Goal: Task Accomplishment & Management: Complete application form

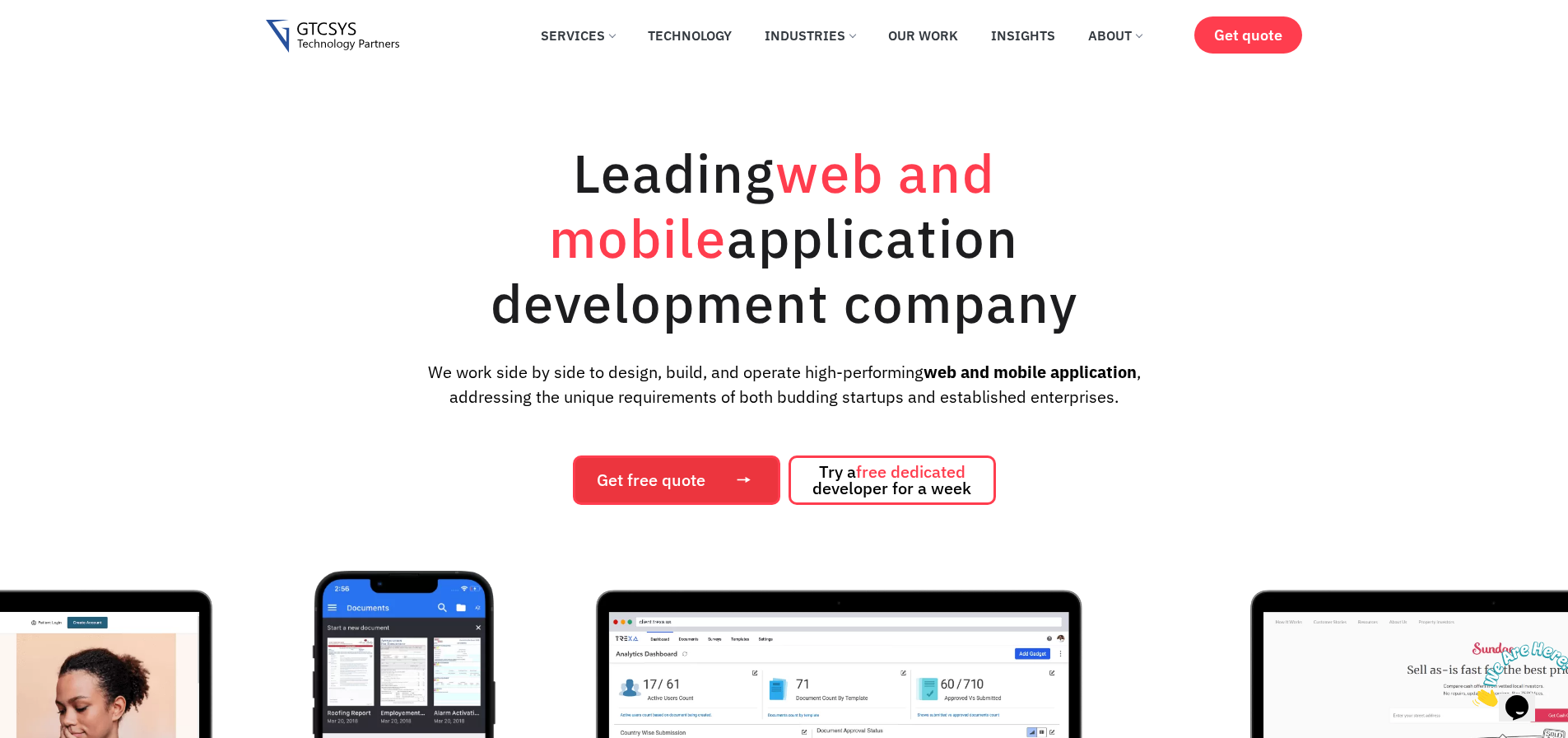
click at [654, 458] on link "Get free quote" at bounding box center [677, 480] width 208 height 49
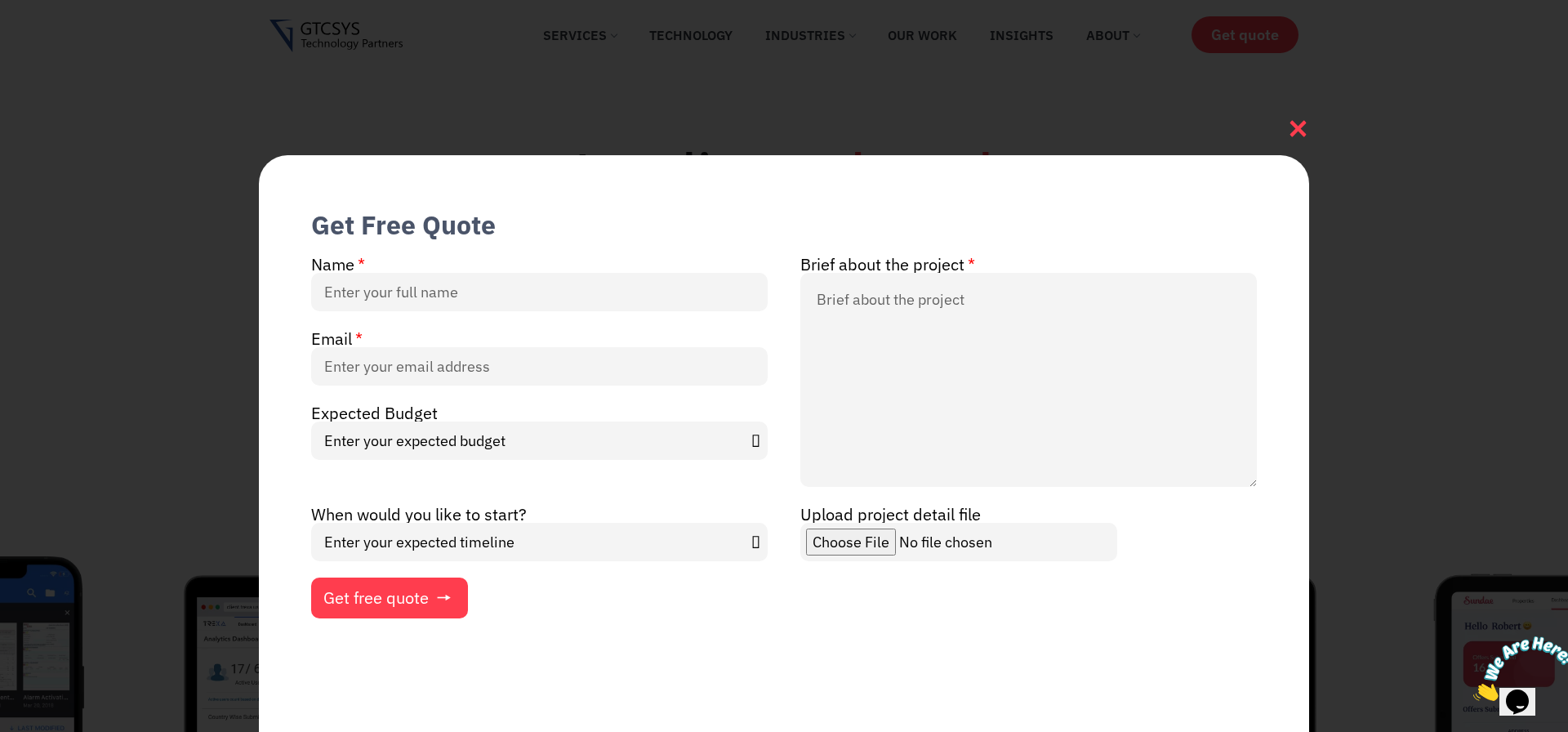
click at [1297, 117] on icon at bounding box center [1298, 128] width 22 height 22
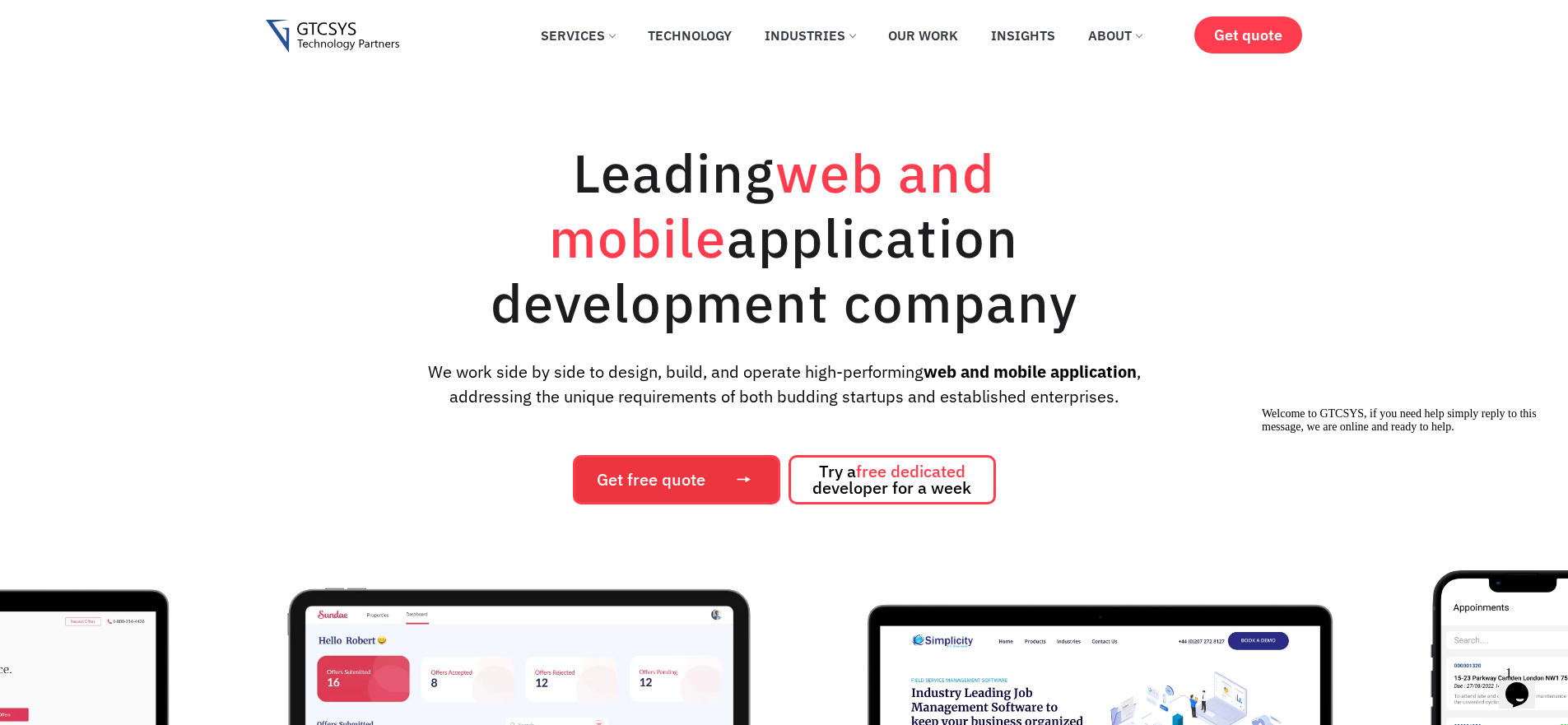
click at [654, 472] on span "Get free quote" at bounding box center [651, 479] width 109 height 16
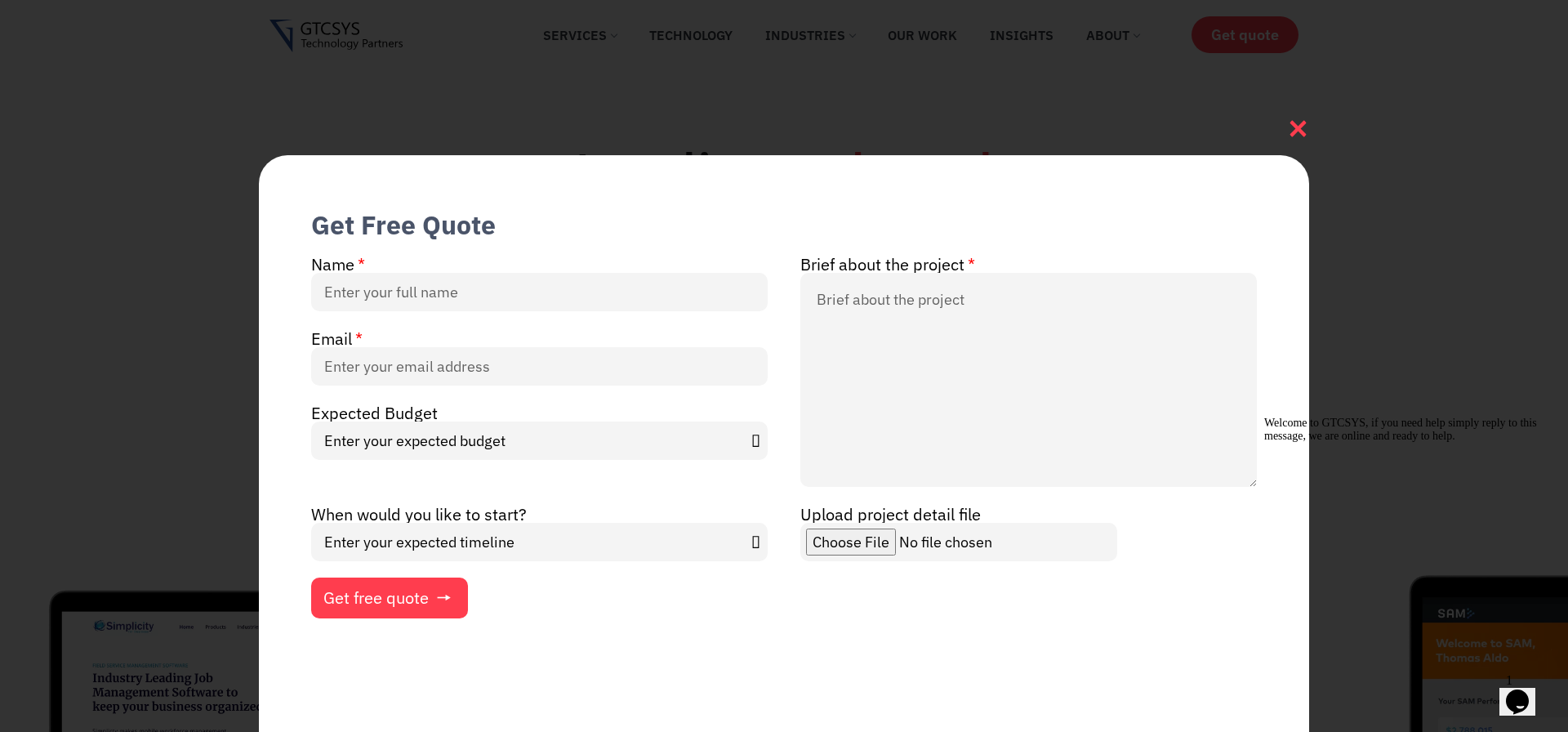
click at [1292, 121] on icon at bounding box center [1297, 128] width 16 height 16
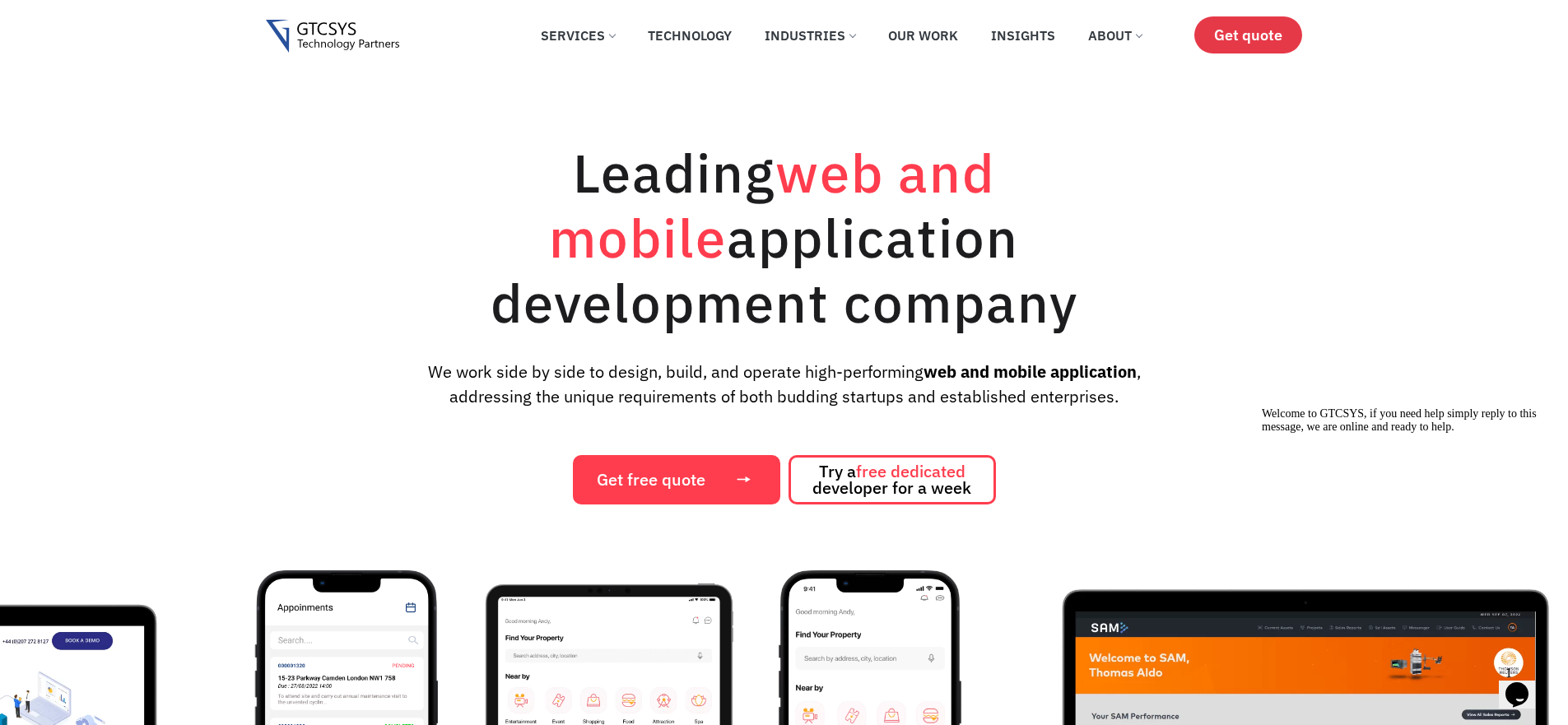
click at [1232, 26] on span "Get quote" at bounding box center [1248, 35] width 68 height 17
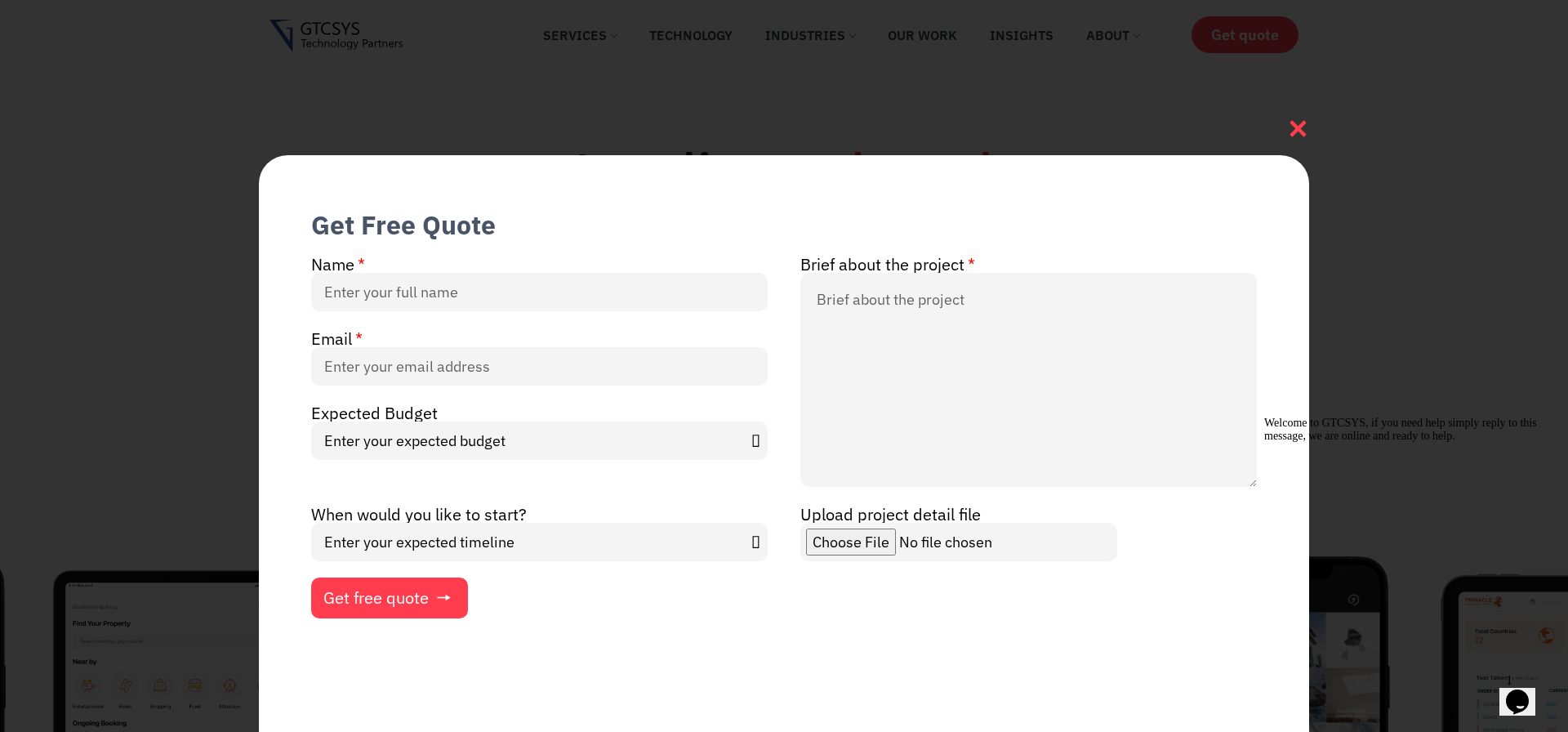
click at [1302, 117] on icon at bounding box center [1298, 128] width 22 height 22
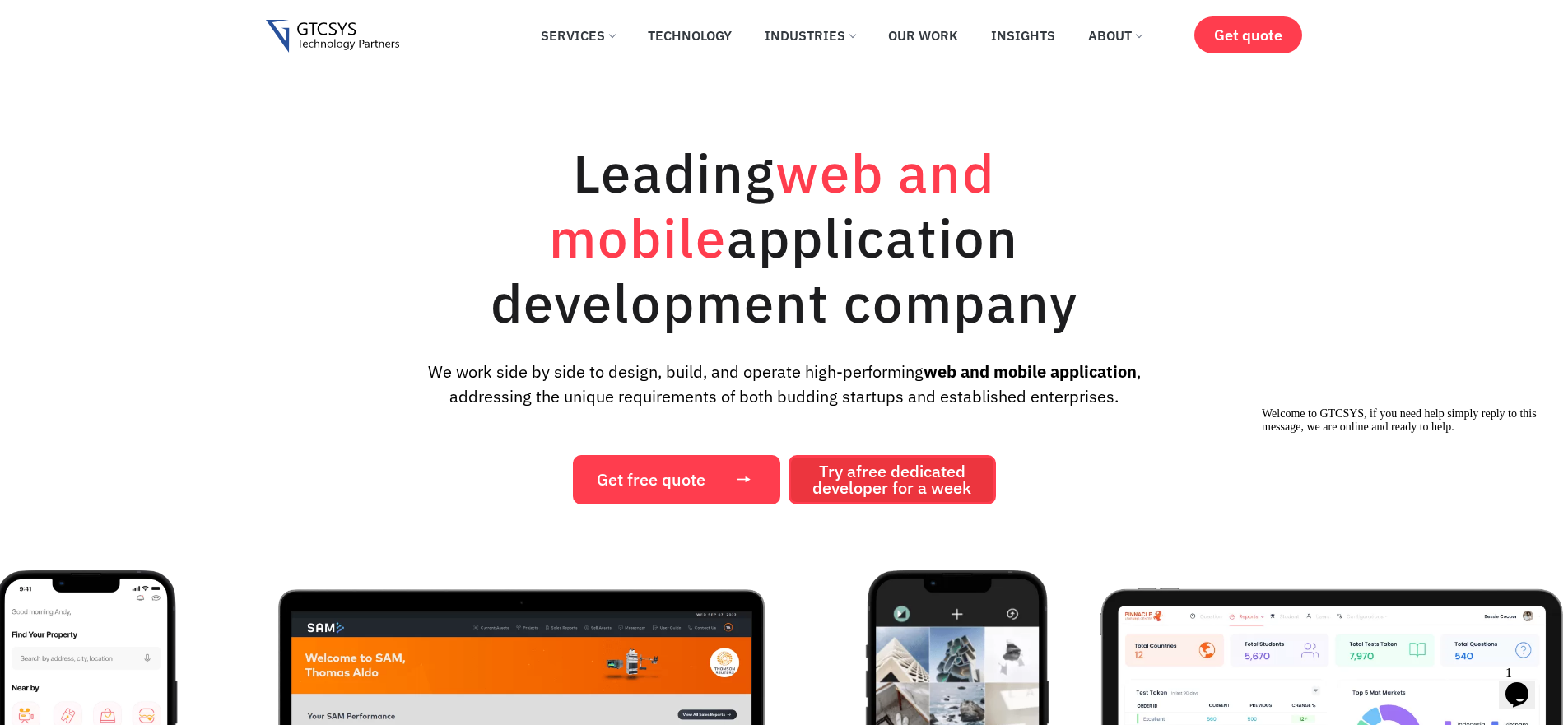
click at [905, 481] on span "Try a free dedicated developer for a week" at bounding box center [892, 479] width 159 height 33
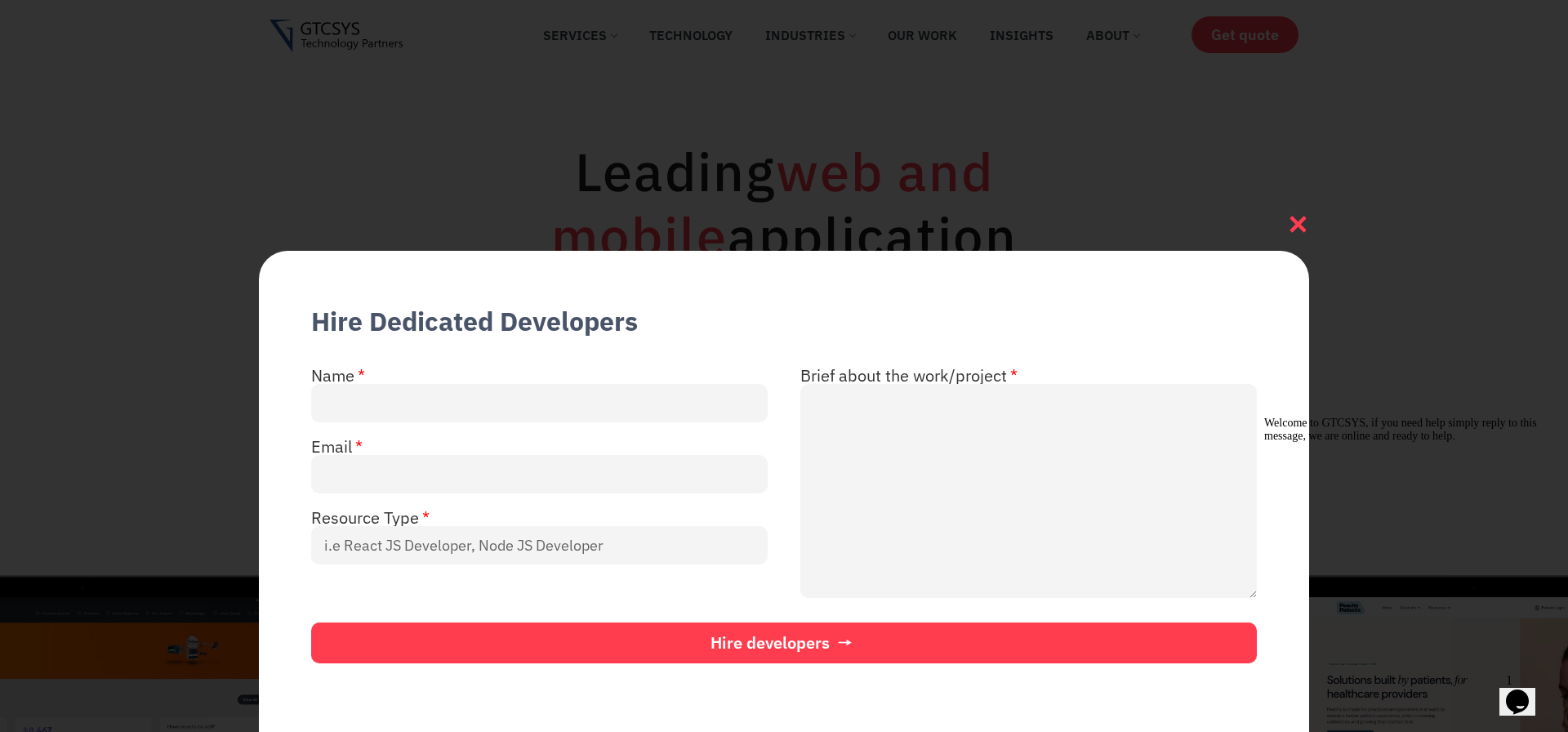
click at [1298, 222] on icon at bounding box center [1297, 224] width 16 height 16
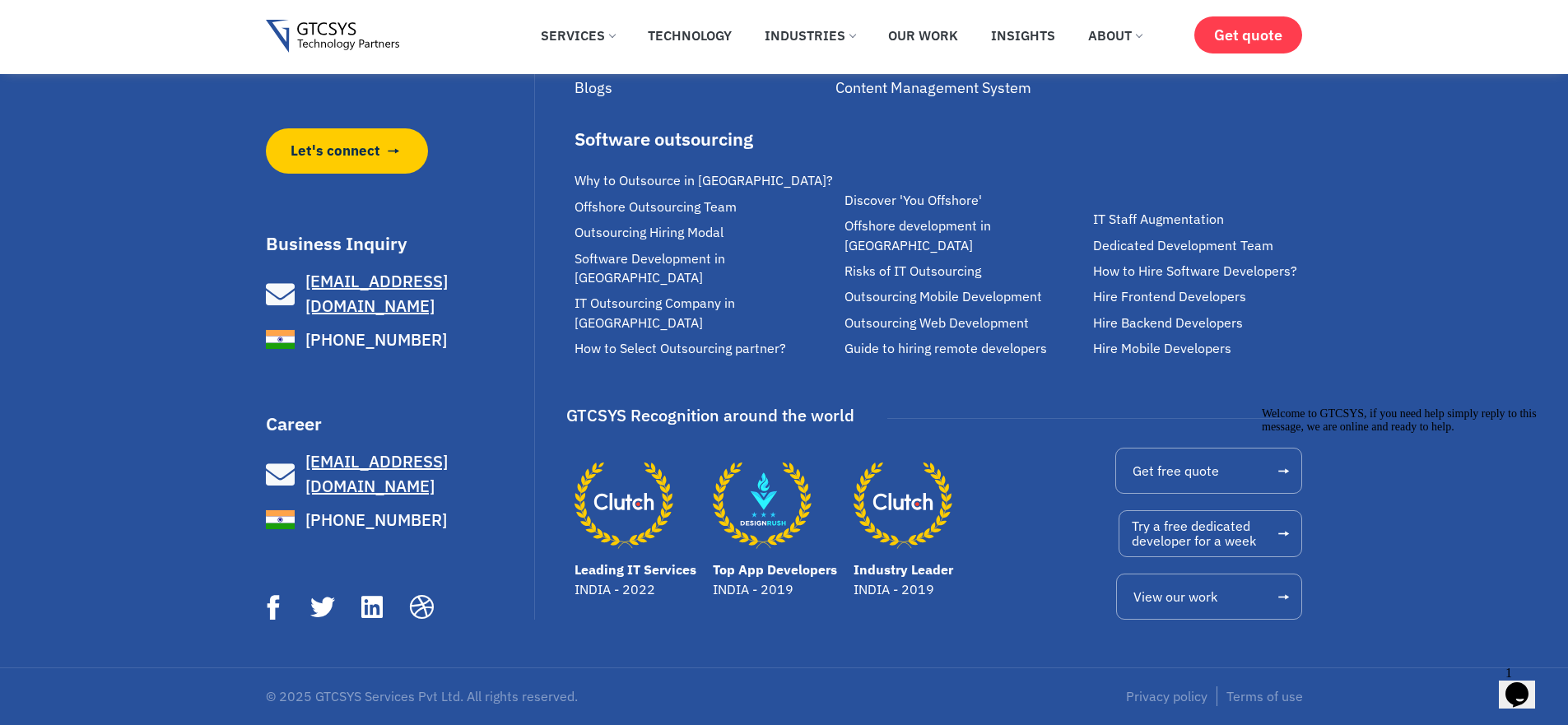
scroll to position [11243, 0]
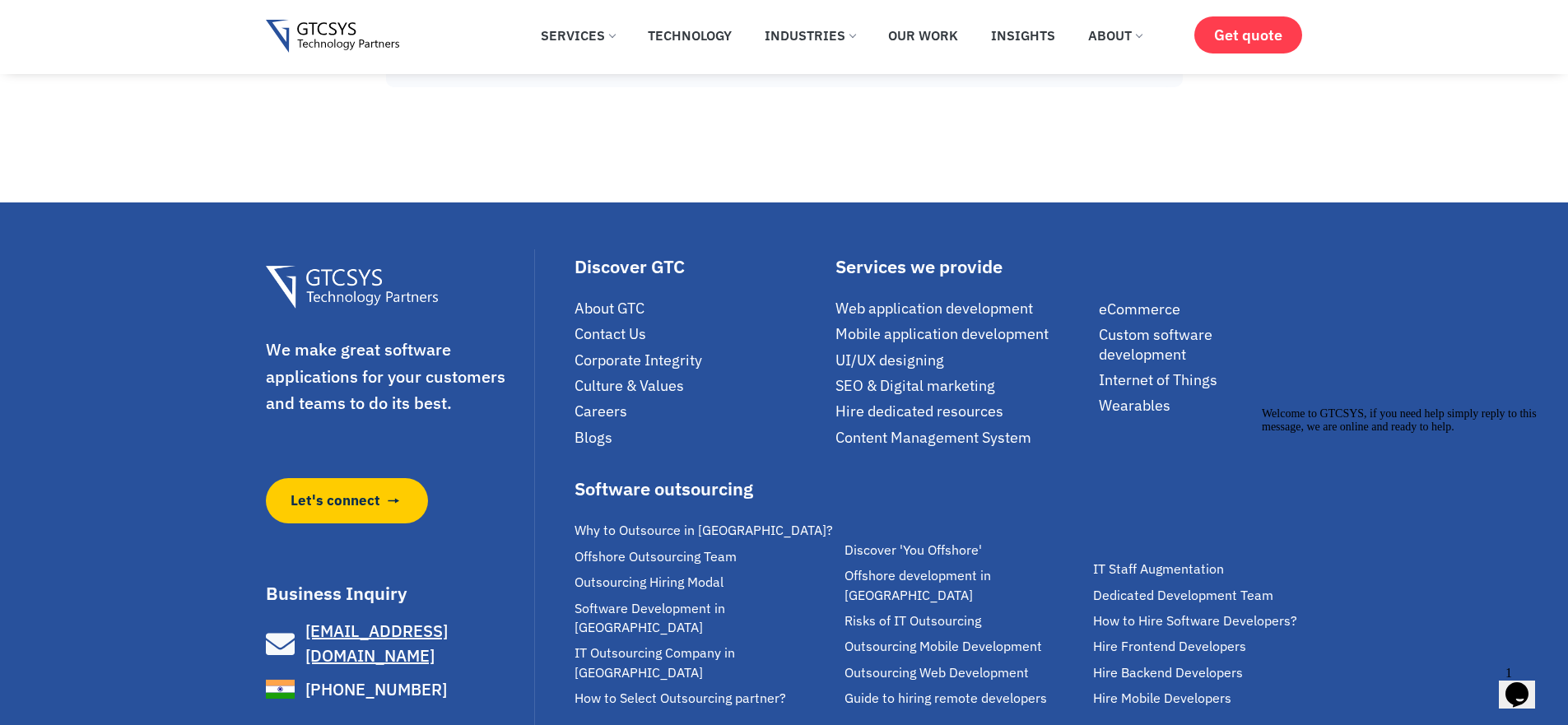
click at [603, 344] on span "Contact Us" at bounding box center [610, 333] width 72 height 19
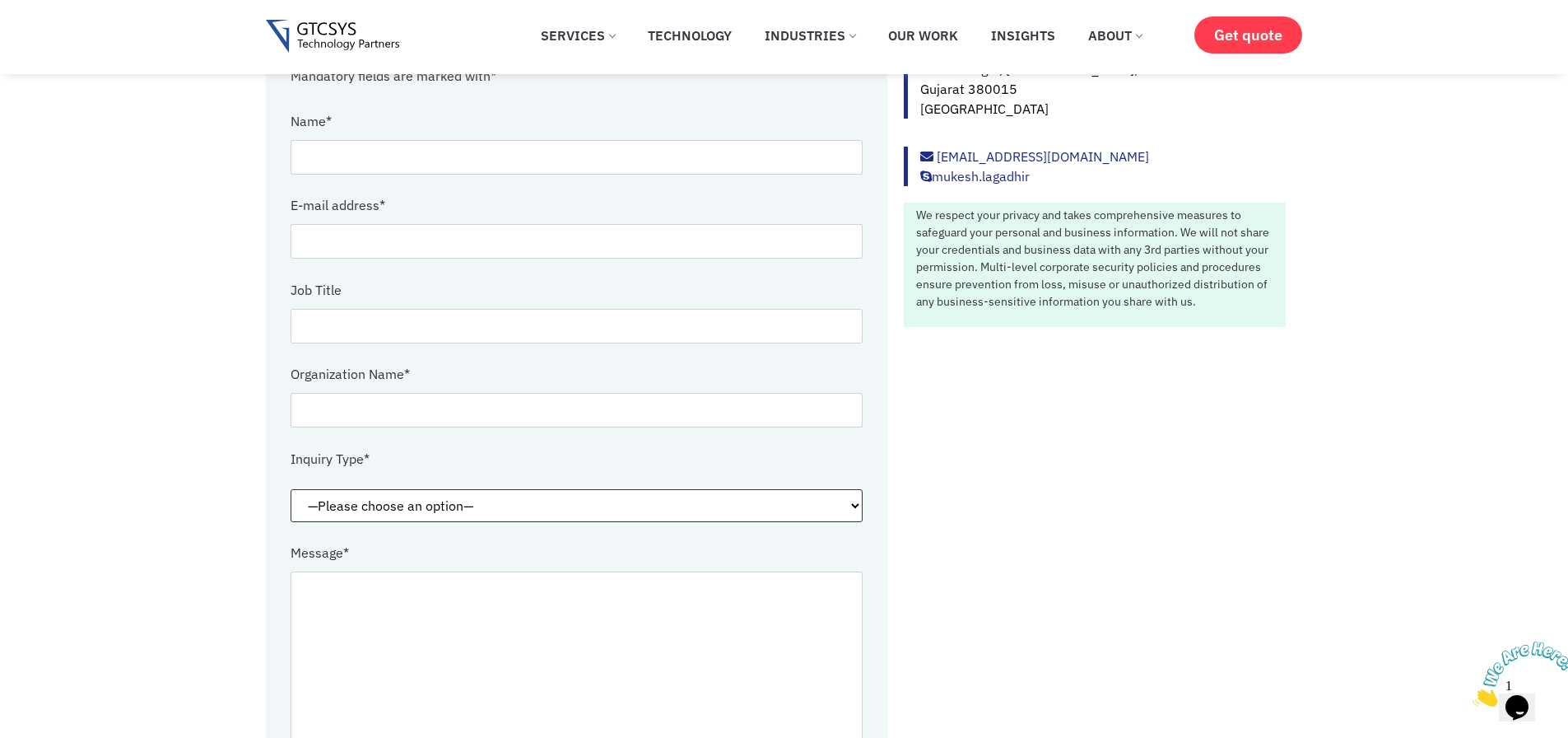
click at [827, 505] on select "—Please choose an option— Request for service Media and Public Relations Career…" at bounding box center [577, 505] width 573 height 33
click at [990, 513] on div "Ahmedabad A-5 Second Floor, Safal Profitair, Corporate road, Prahladnagar, Ahme…" at bounding box center [1094, 437] width 415 height 907
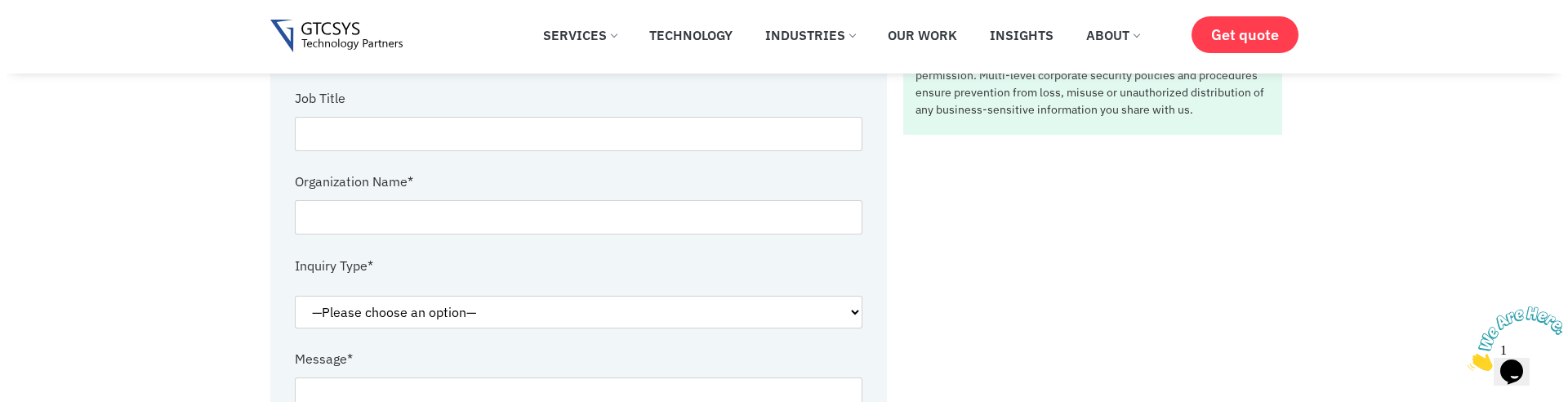
scroll to position [490, 0]
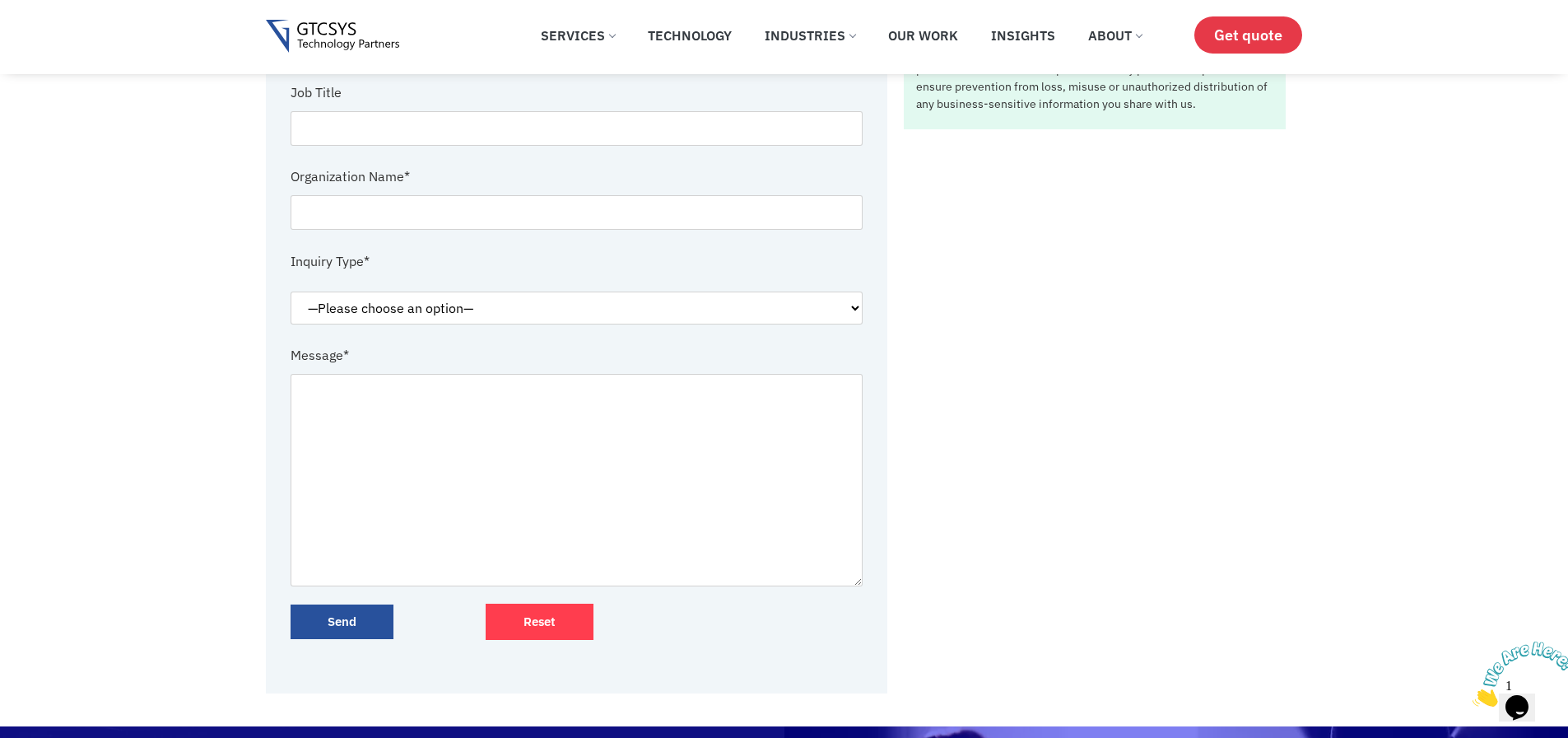
click at [1269, 31] on span "Get quote" at bounding box center [1248, 35] width 68 height 17
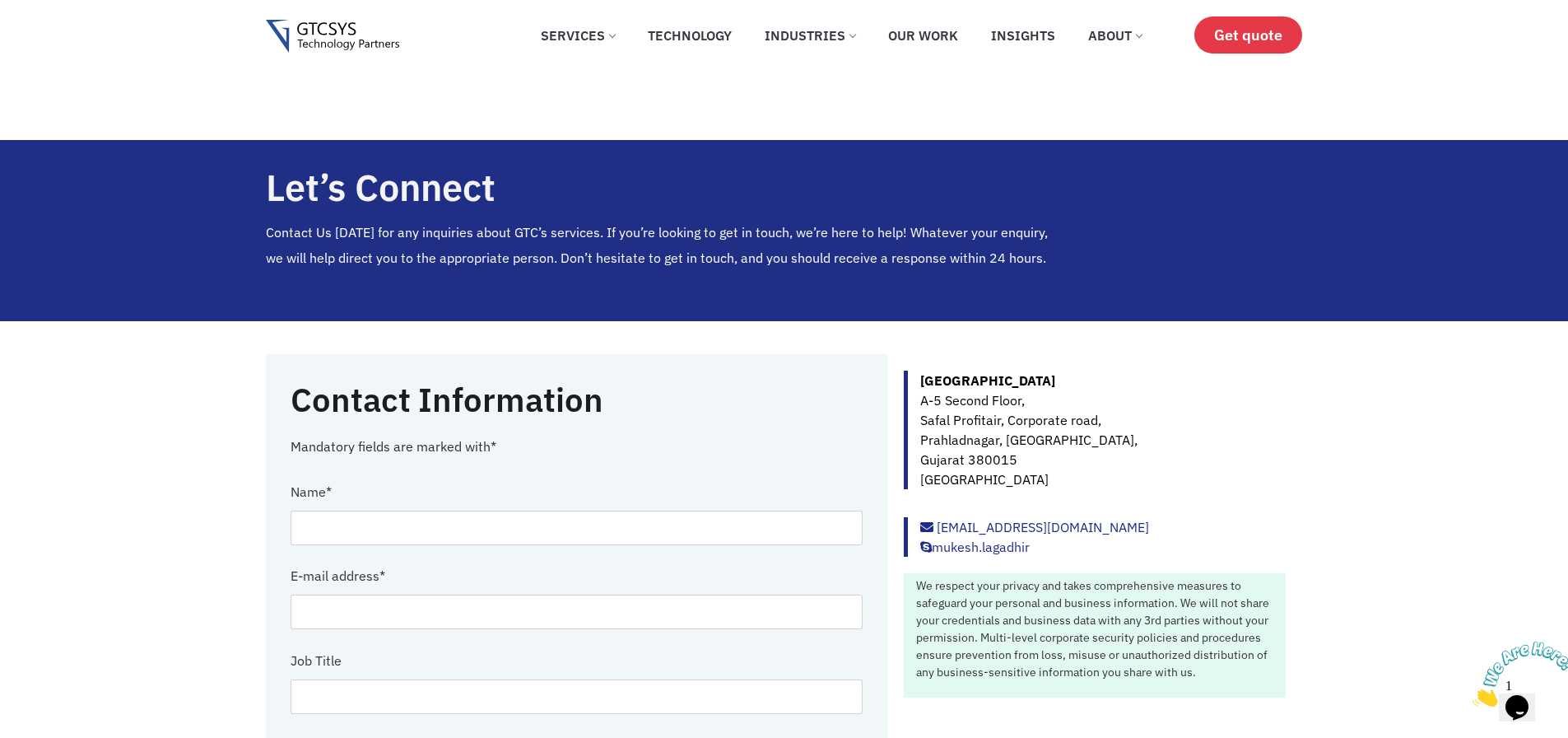
click at [1240, 42] on span "Get quote" at bounding box center [1248, 35] width 68 height 17
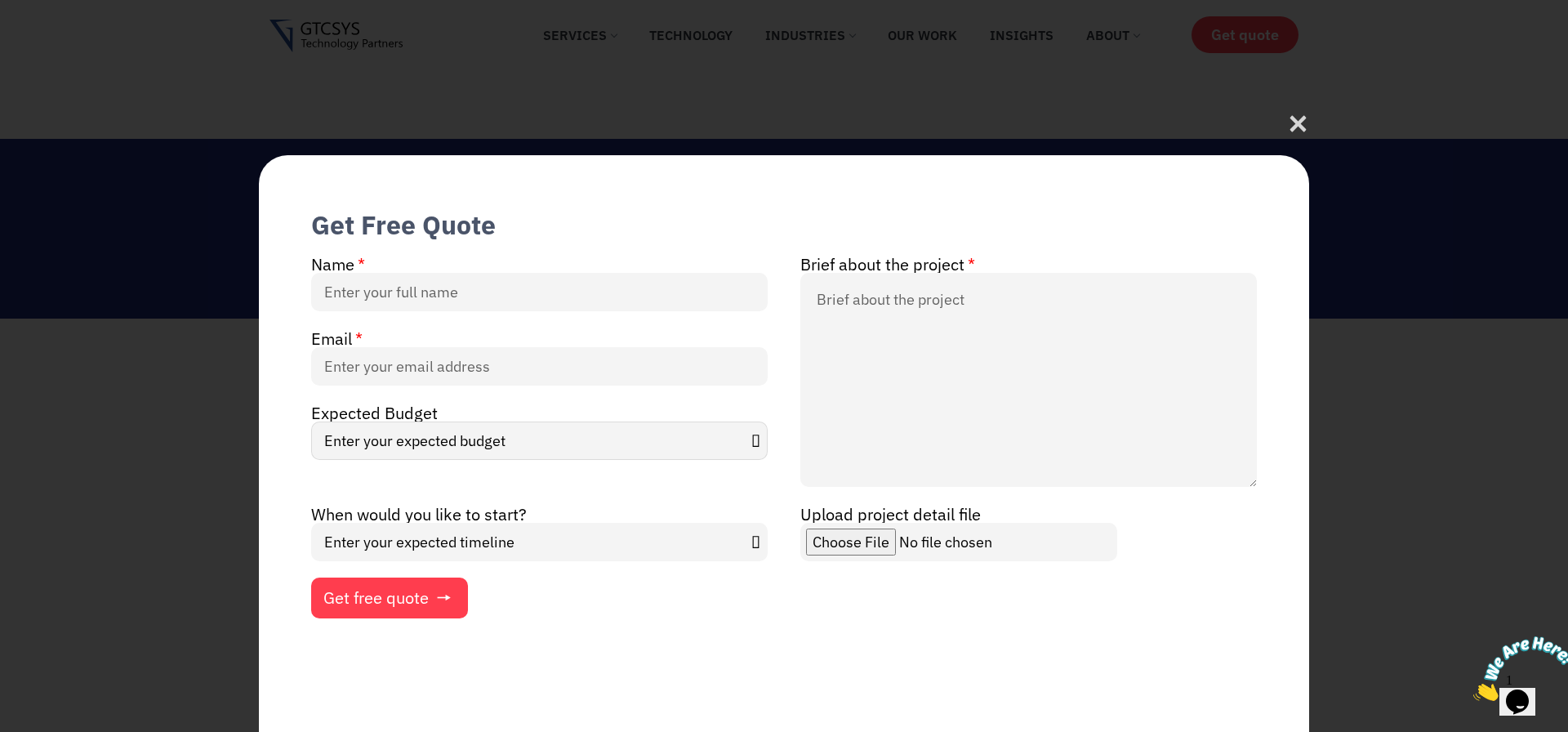
click at [395, 446] on select "Enter your expected budget Under $10000 $50,000 - $1,00,000 $1,00,000 and above" at bounding box center [539, 441] width 456 height 39
click at [484, 547] on select "Enter your expected timeline In Months In Weeks ASAP" at bounding box center [539, 542] width 456 height 39
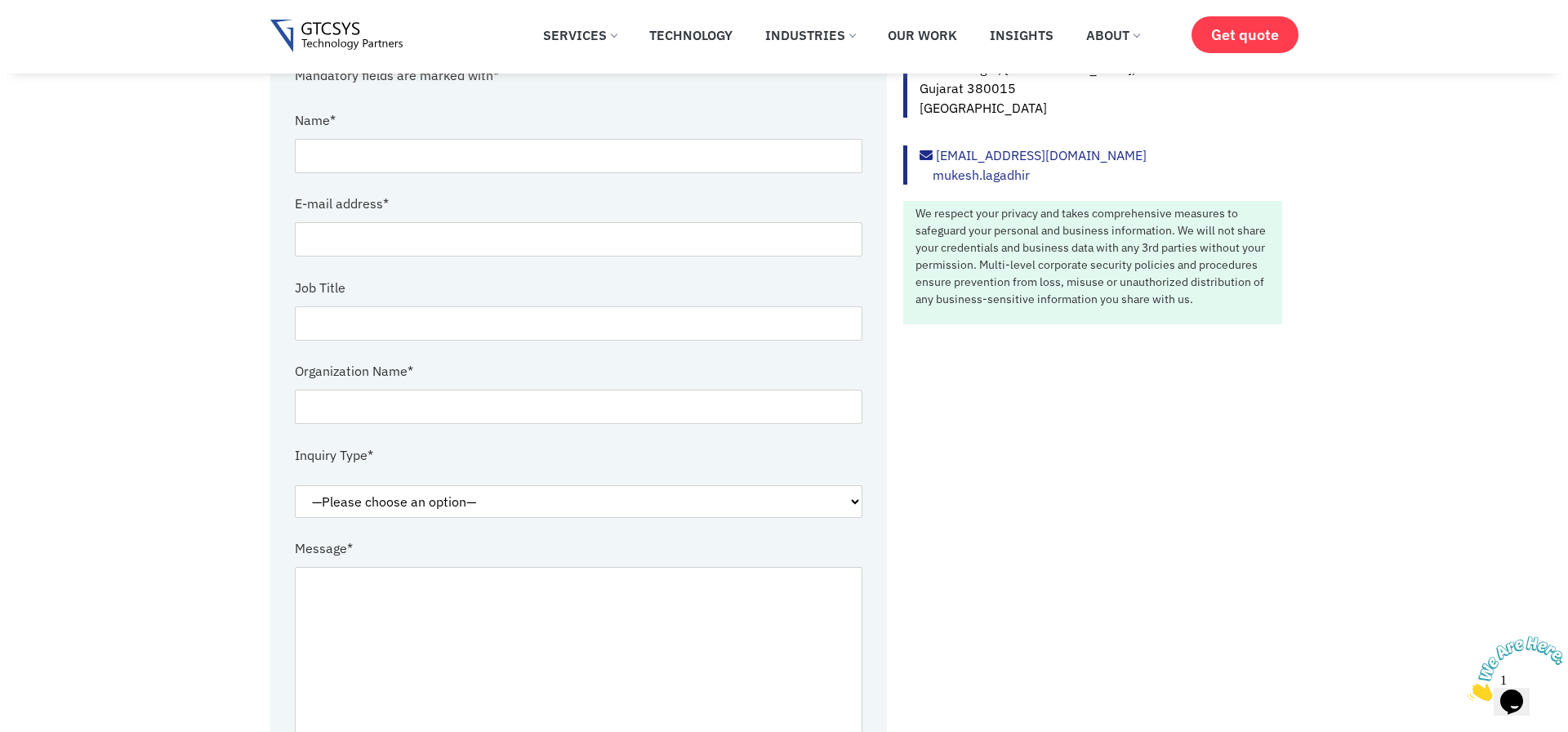
scroll to position [784, 0]
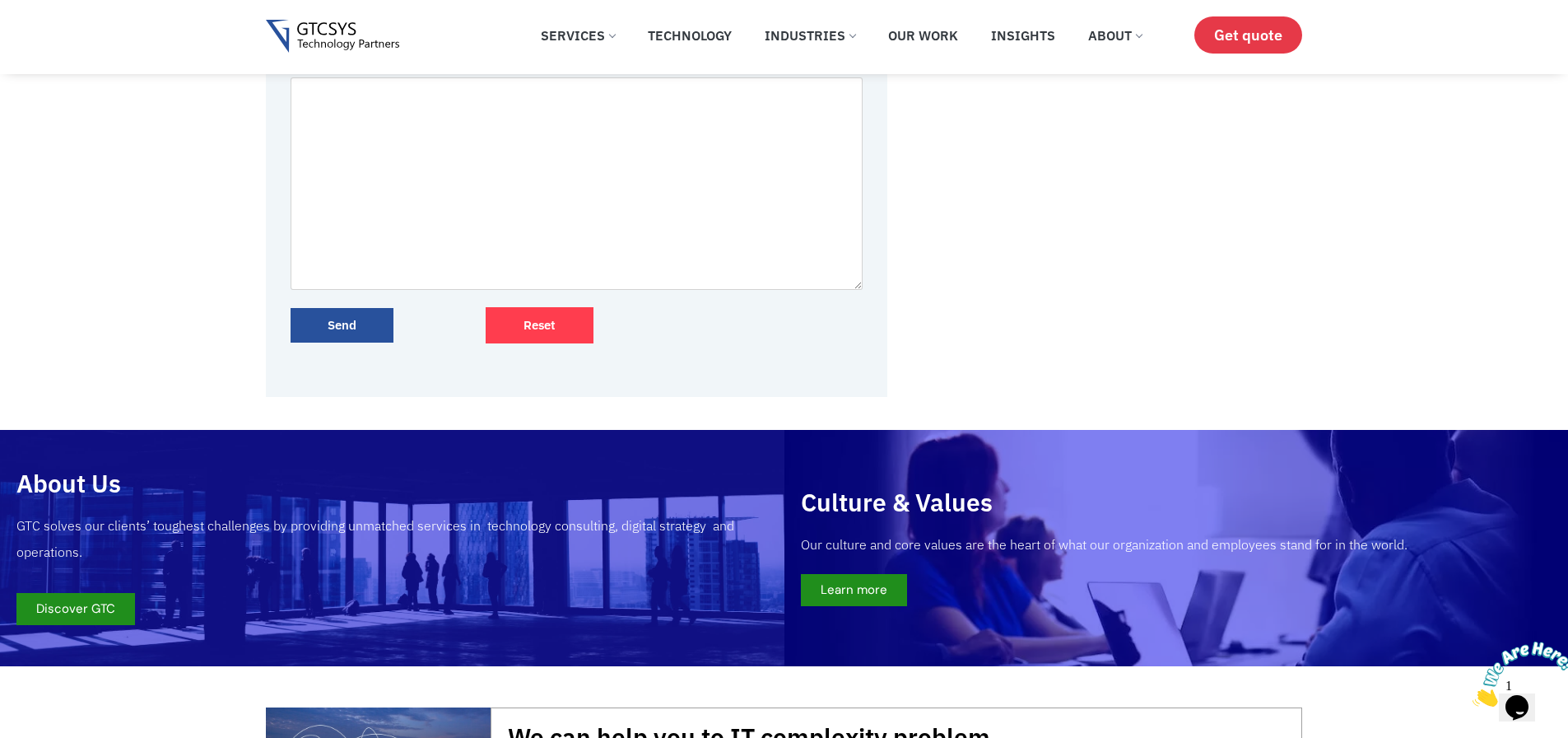
click at [1212, 38] on link "Get quote" at bounding box center [1249, 35] width 108 height 37
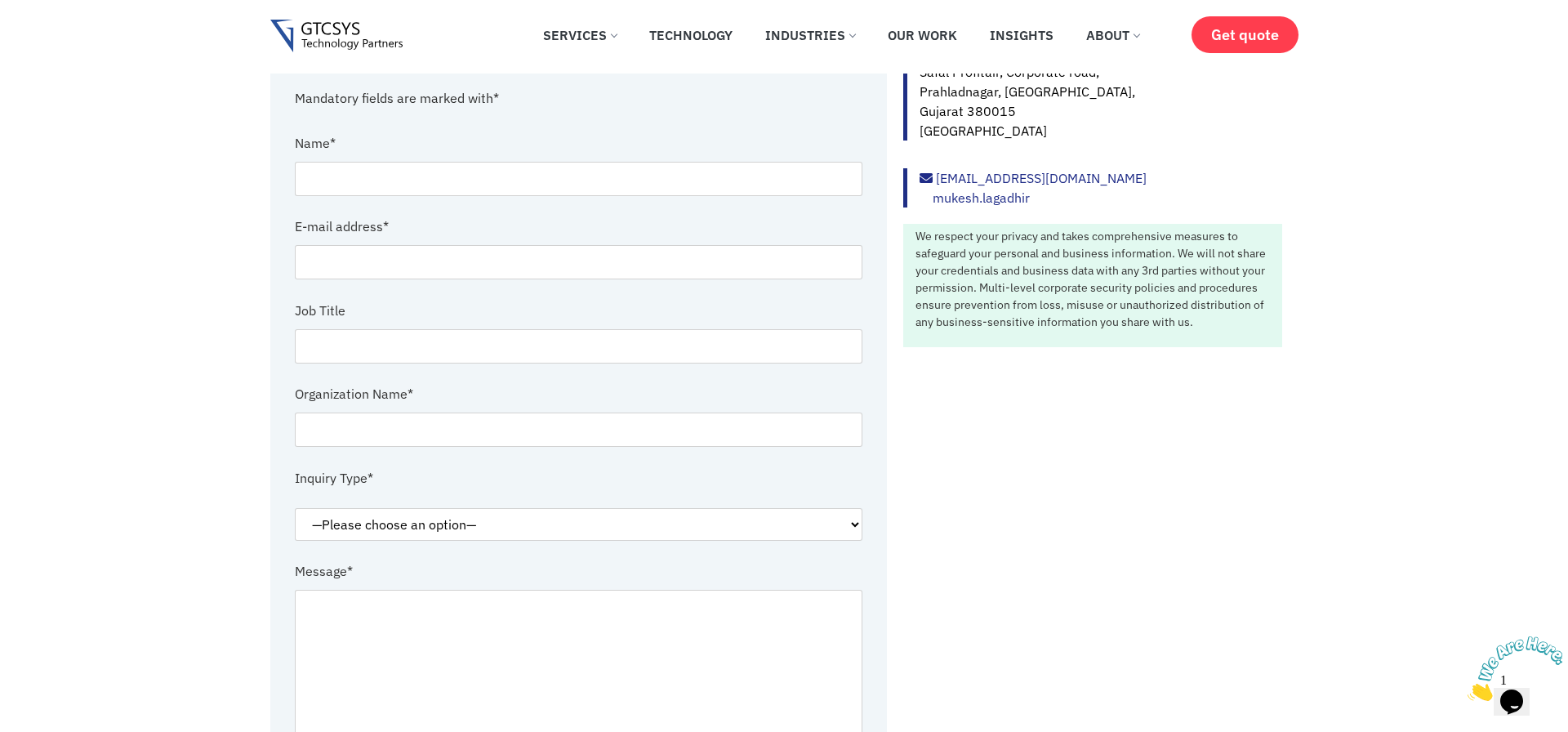
scroll to position [212, 0]
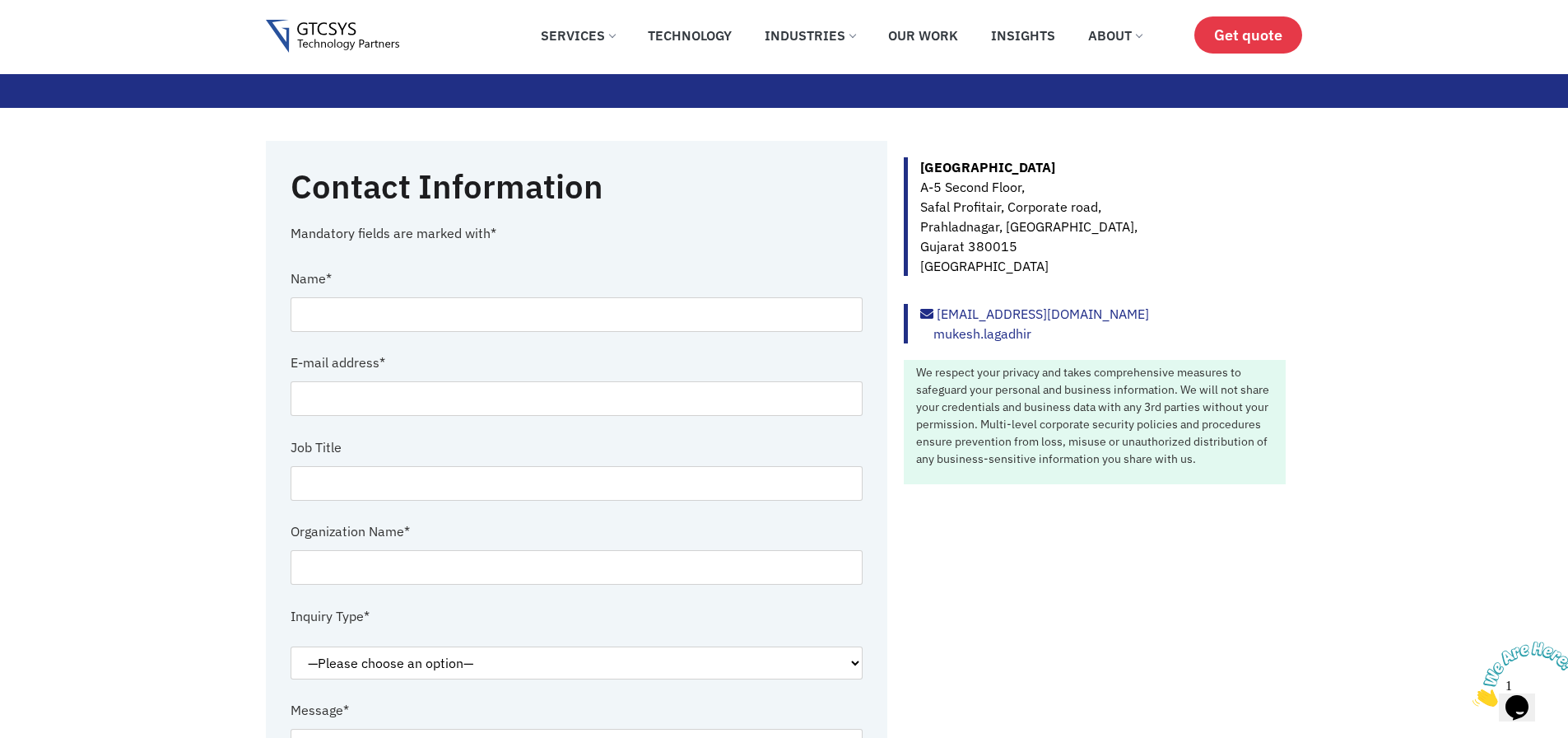
click at [1241, 36] on span "Get quote" at bounding box center [1248, 35] width 68 height 17
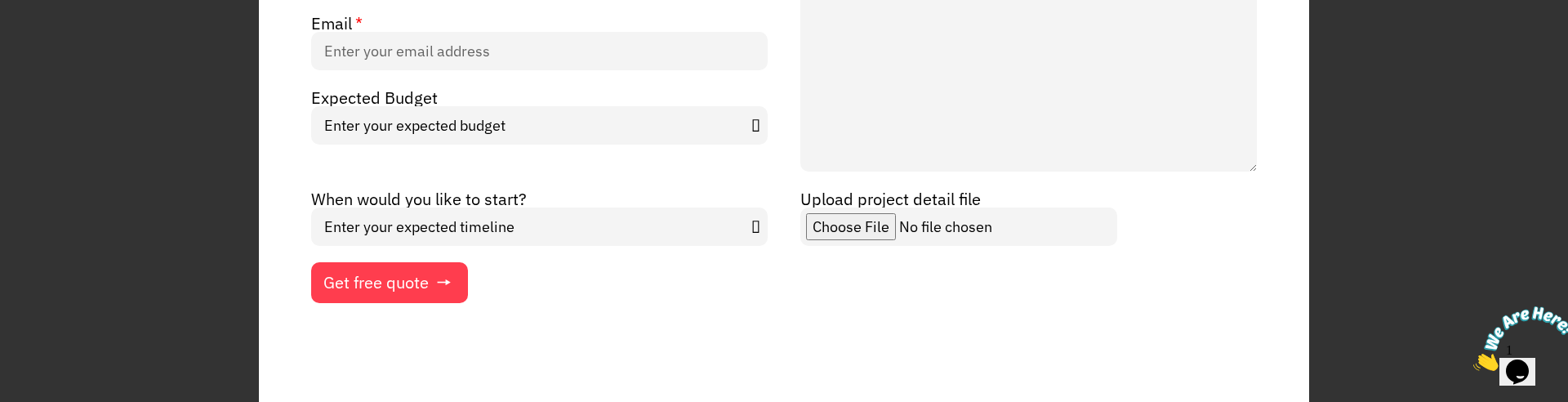
scroll to position [274, 0]
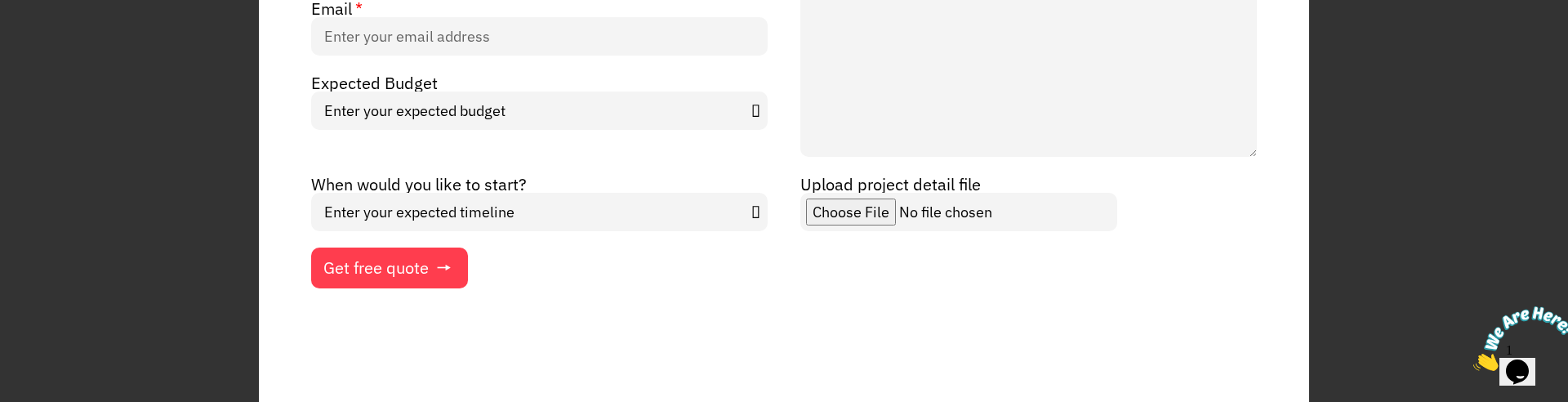
click at [1473, 359] on icon "Close" at bounding box center [1473, 366] width 0 height 14
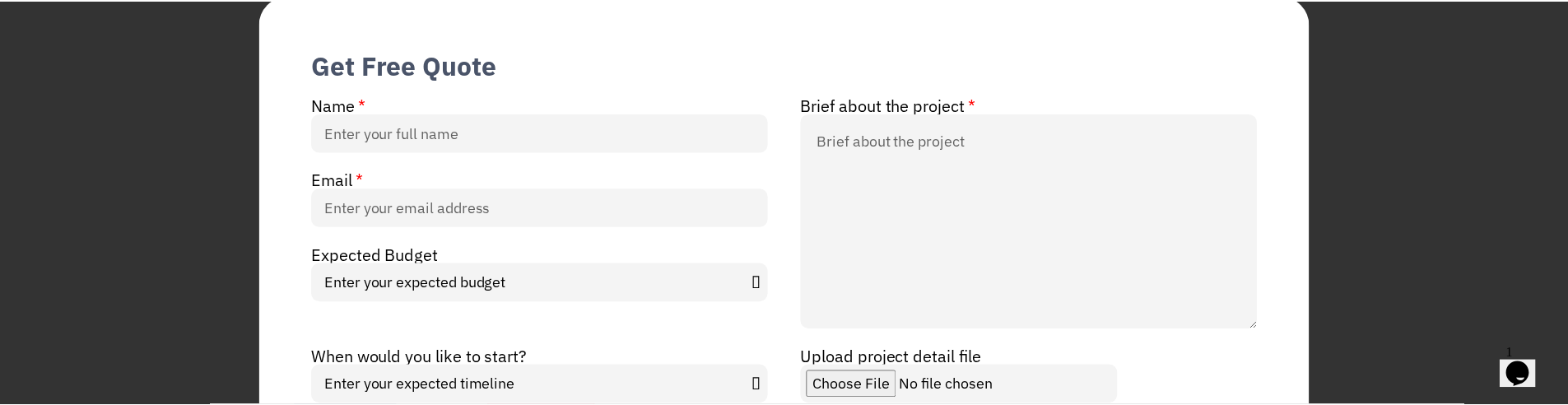
scroll to position [0, 0]
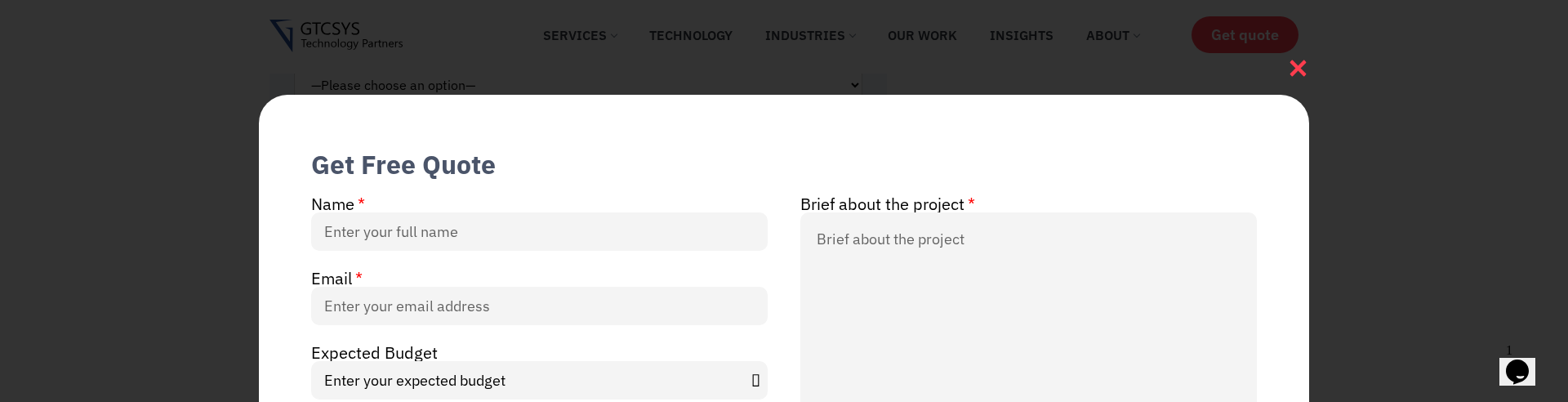
click at [1303, 59] on icon at bounding box center [1298, 68] width 22 height 22
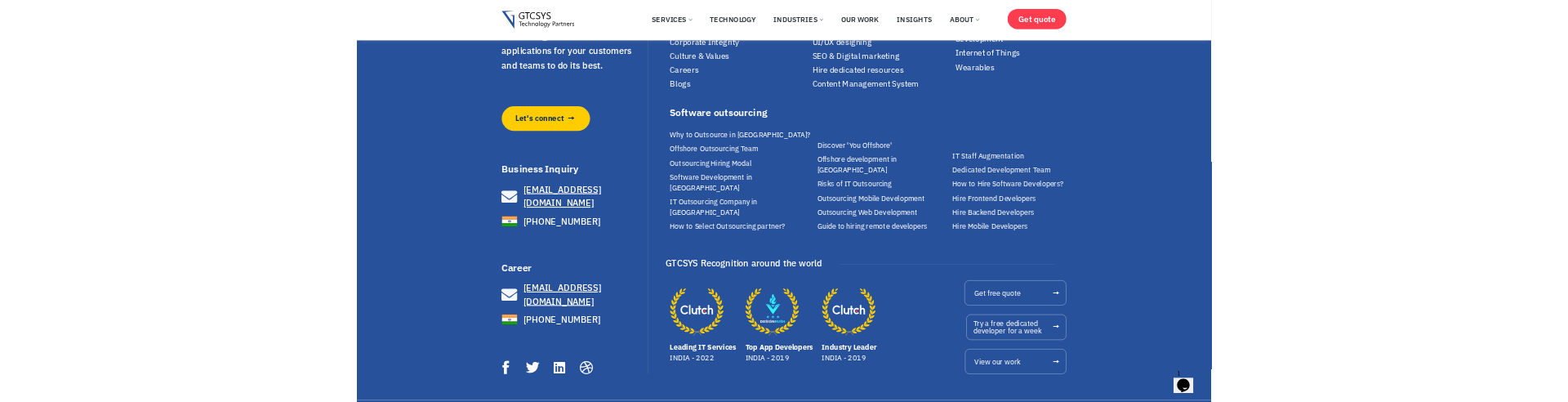
scroll to position [2278, 0]
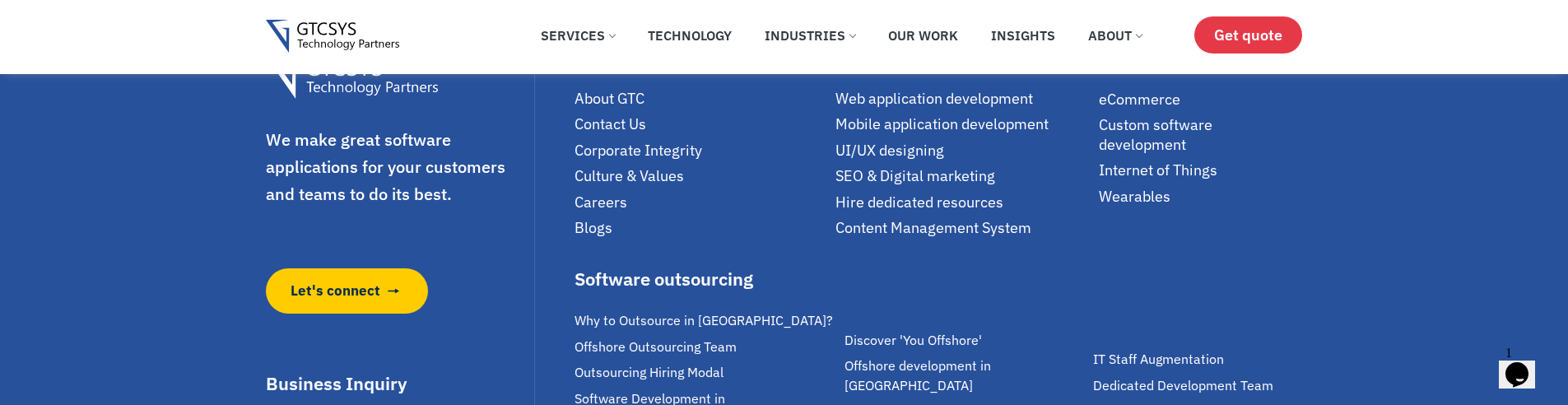
click at [1275, 35] on span "Get quote" at bounding box center [1248, 35] width 68 height 17
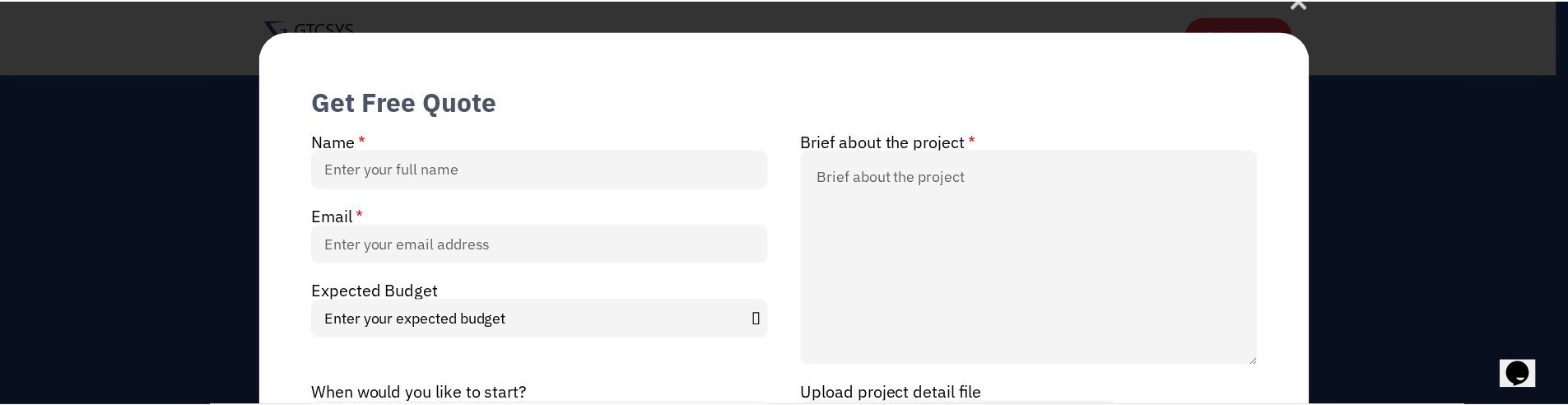
scroll to position [99, 0]
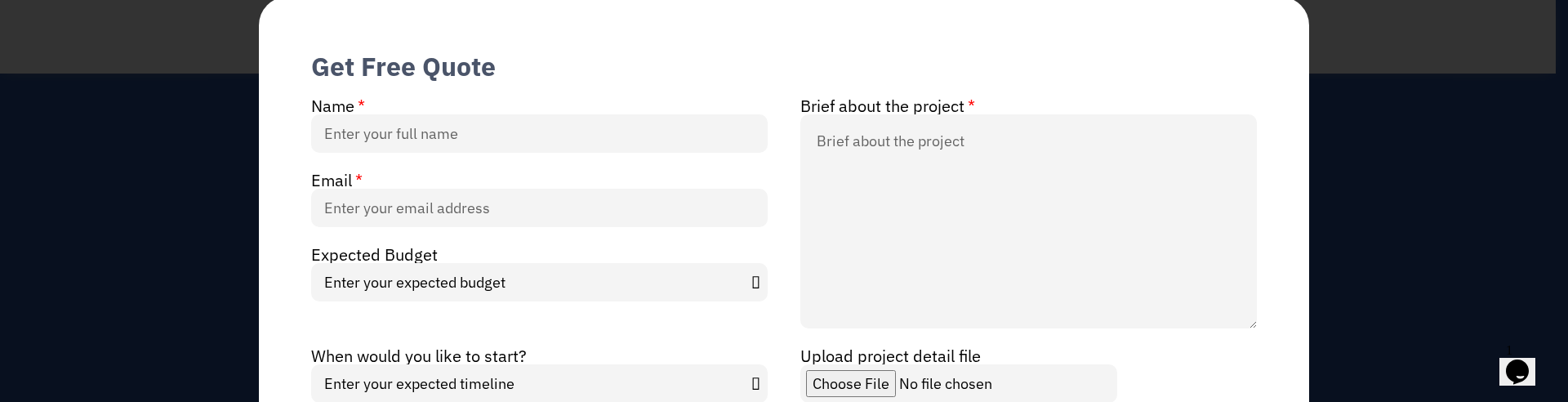
click at [1400, 128] on div "Get Free Quote Name Brief about the project Email Expected Budget Enter your ex…" at bounding box center [784, 201] width 1568 height 402
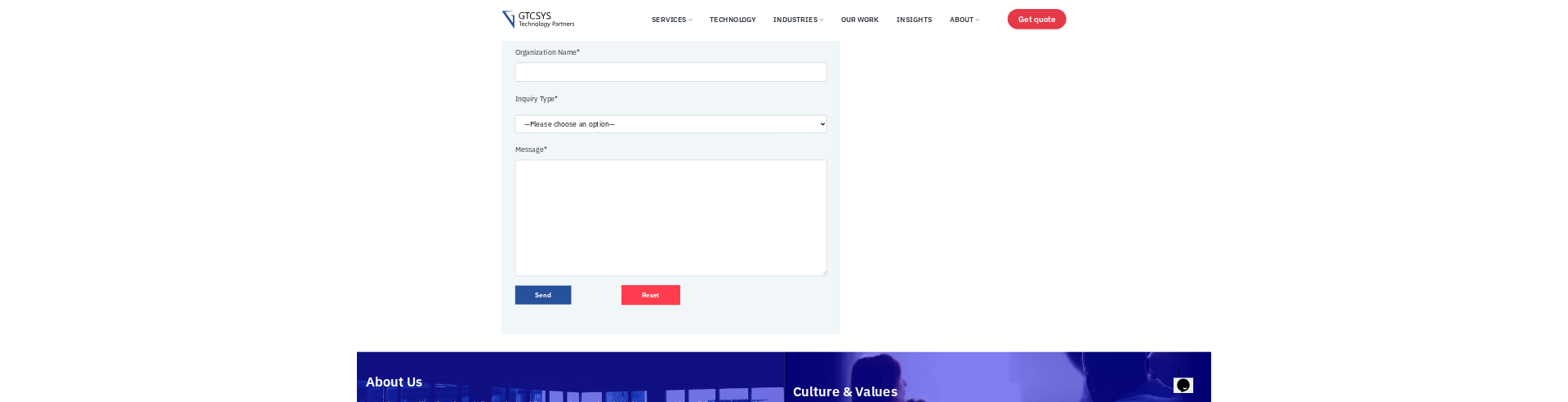
scroll to position [408, 0]
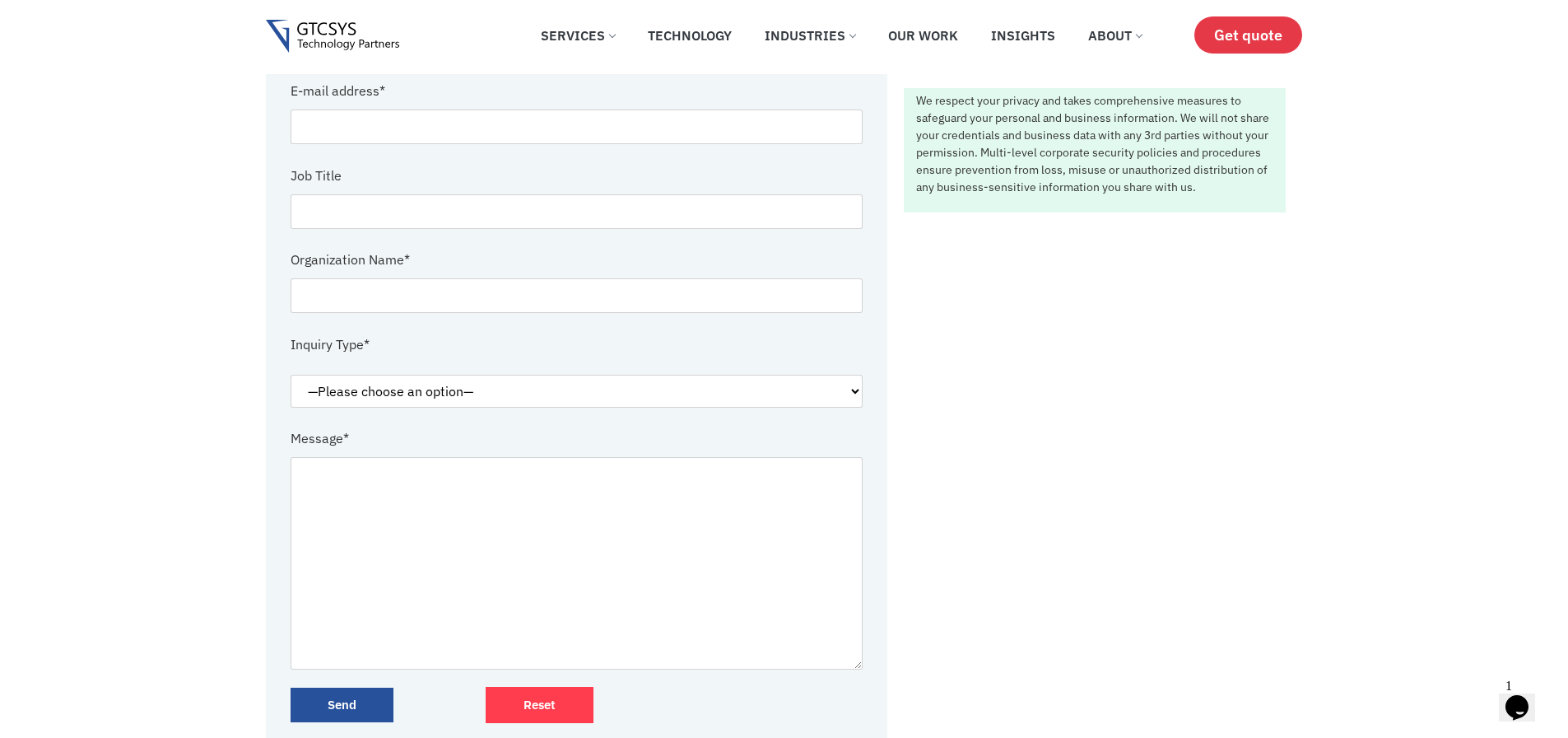
click at [1231, 34] on span "Get quote" at bounding box center [1248, 35] width 68 height 17
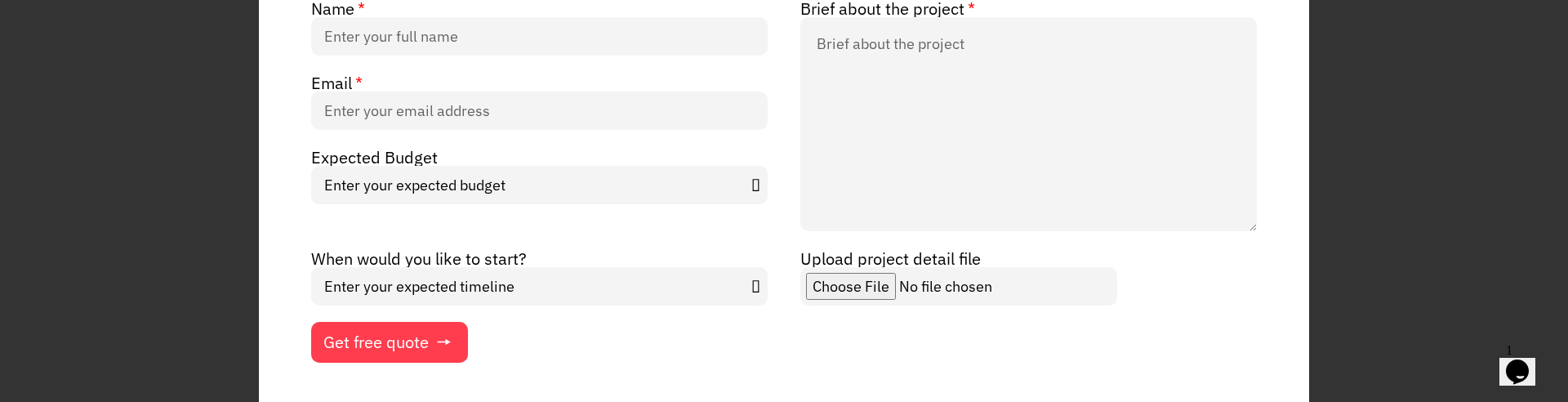
scroll to position [196, 0]
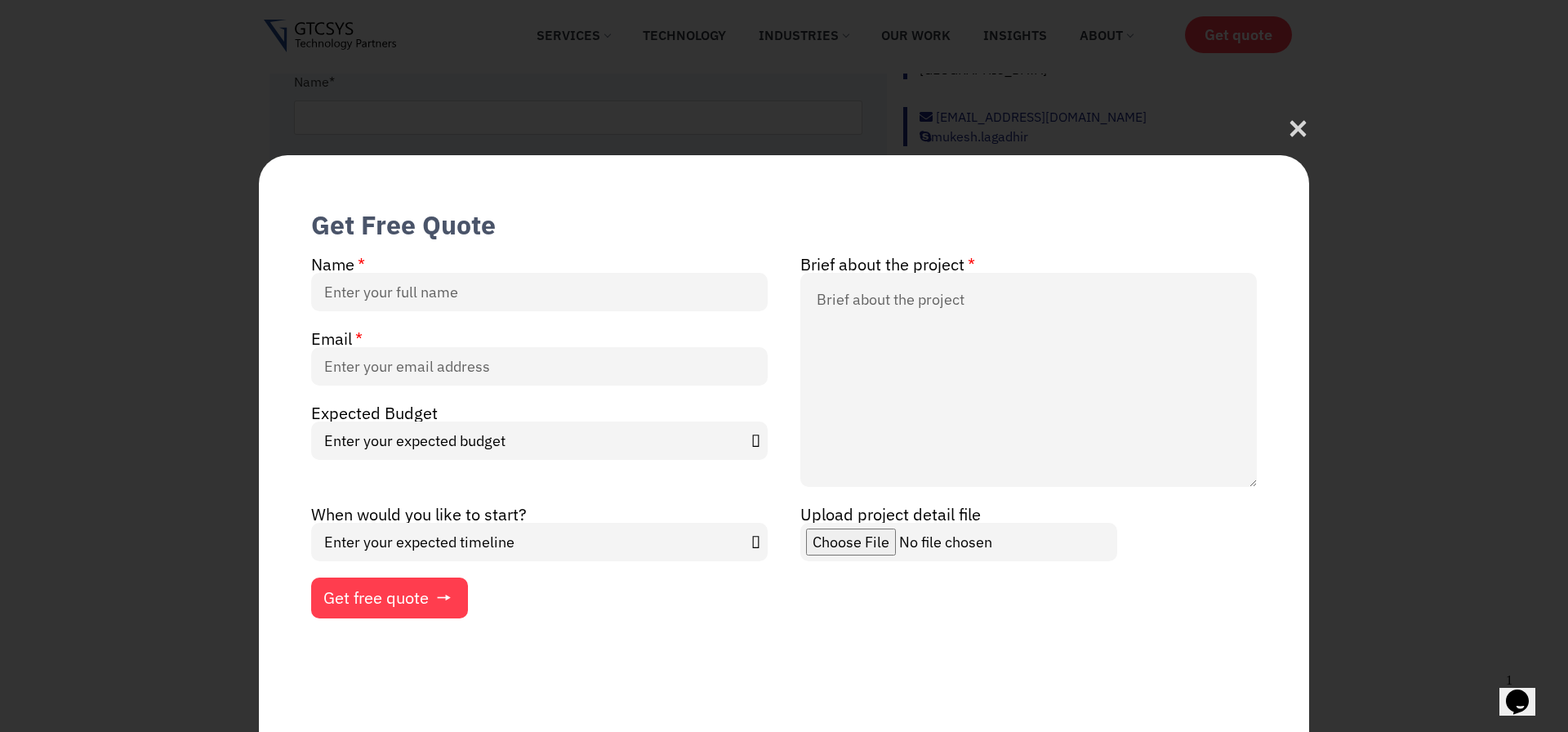
click at [1290, 117] on icon at bounding box center [1298, 128] width 22 height 22
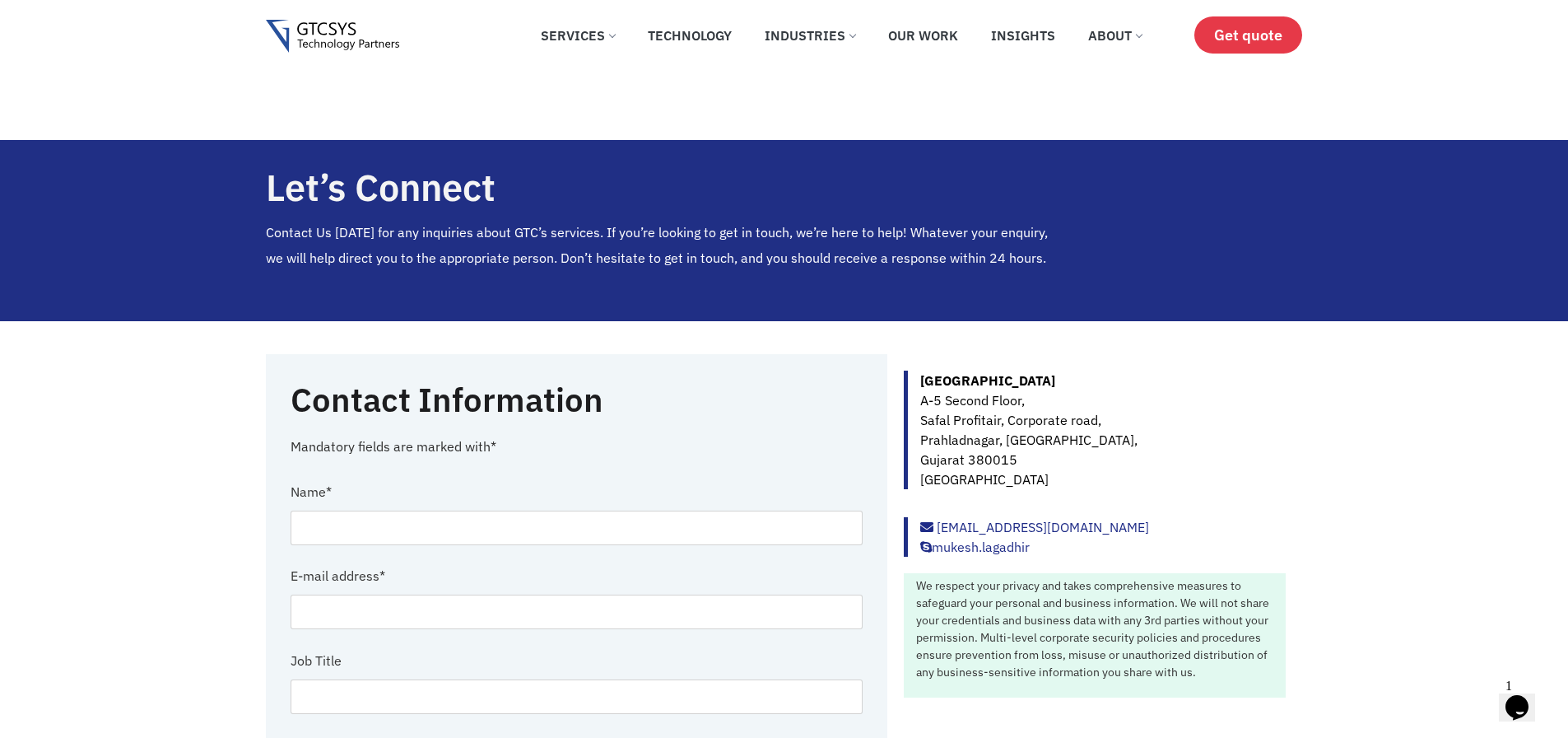
click at [1267, 36] on span "Get quote" at bounding box center [1248, 35] width 68 height 17
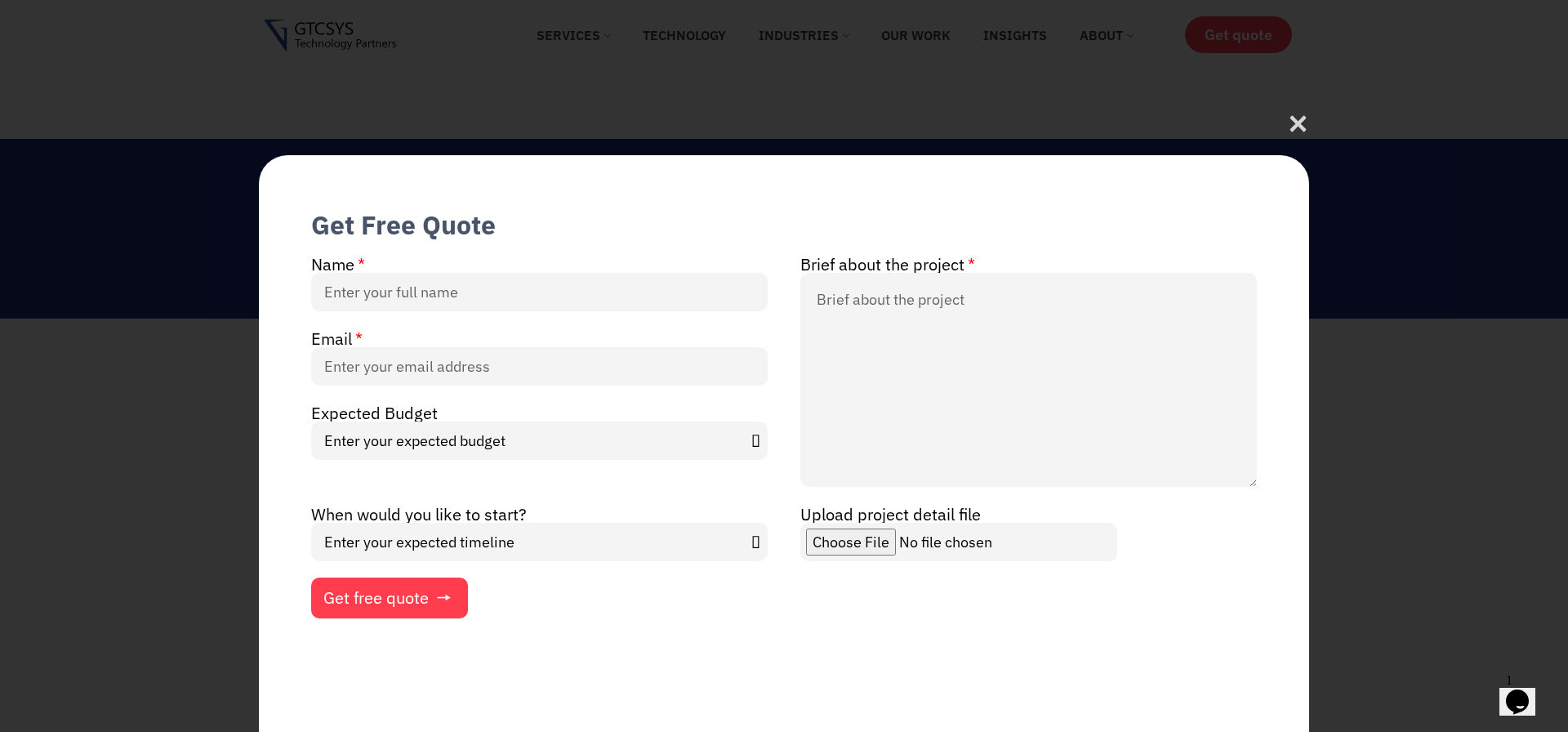
click at [1292, 113] on icon at bounding box center [1298, 124] width 22 height 22
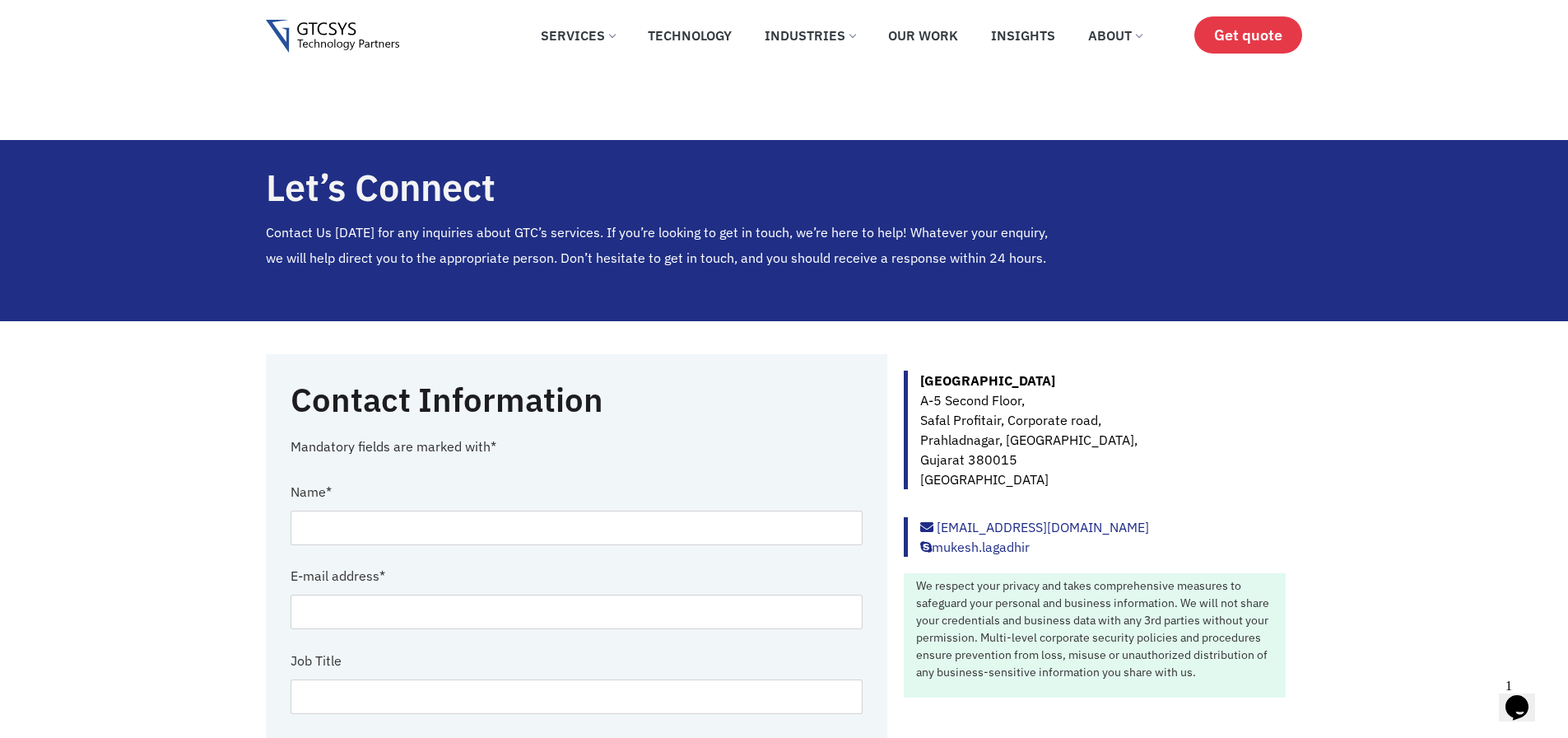
click at [1251, 36] on span "Get quote" at bounding box center [1248, 35] width 68 height 17
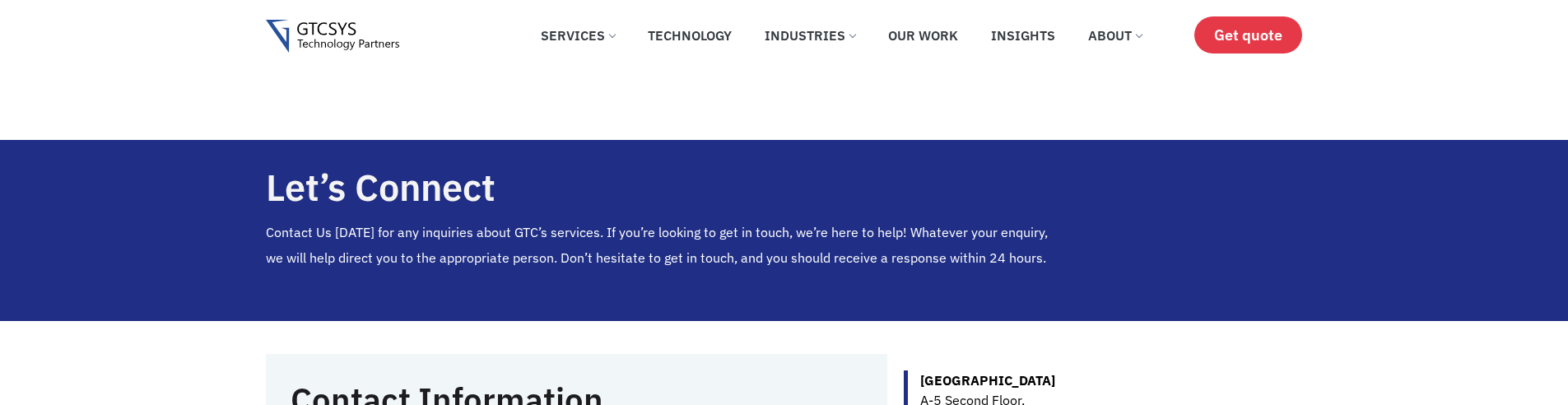
click at [1237, 30] on span "Get quote" at bounding box center [1248, 35] width 68 height 17
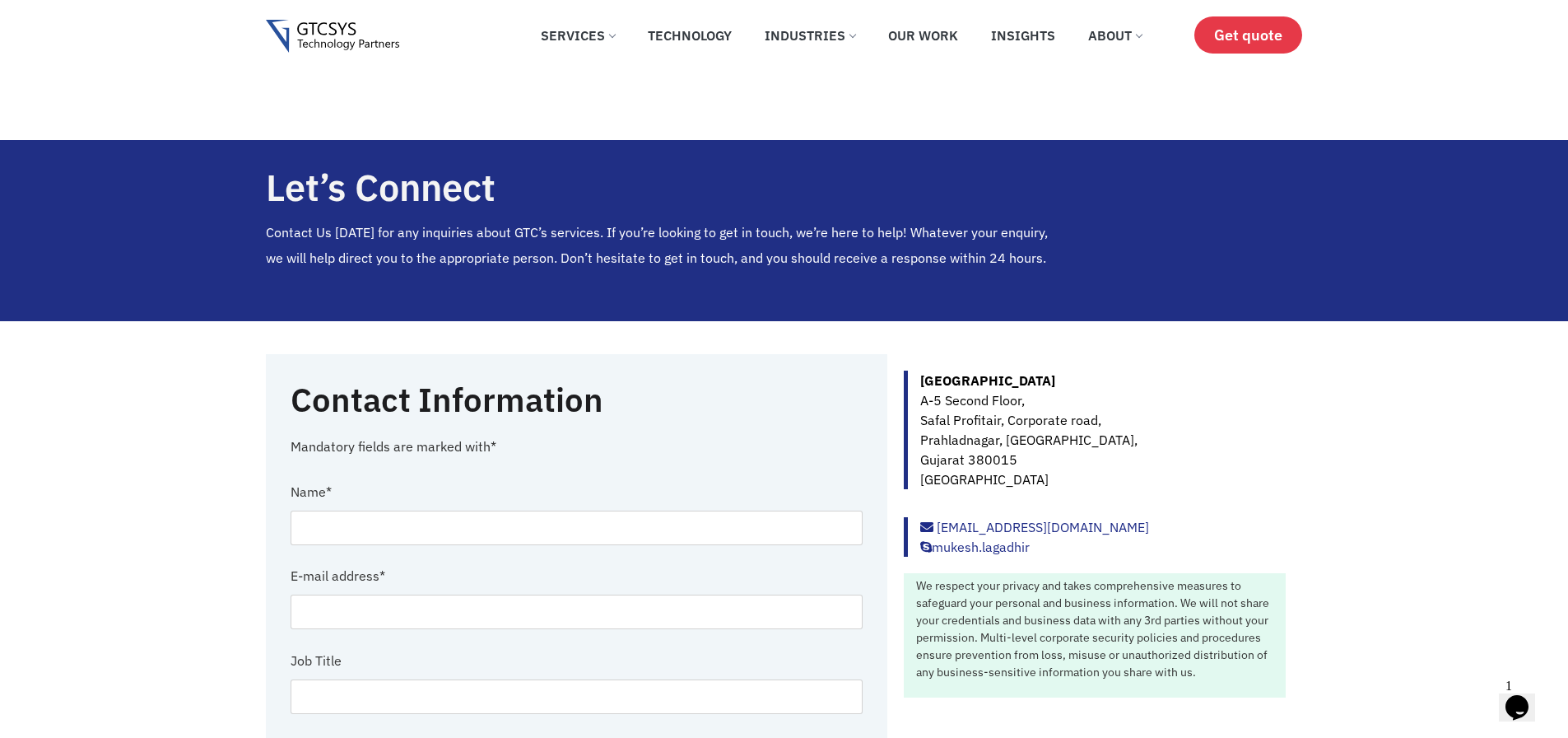
click at [1223, 37] on span "Get quote" at bounding box center [1248, 35] width 68 height 17
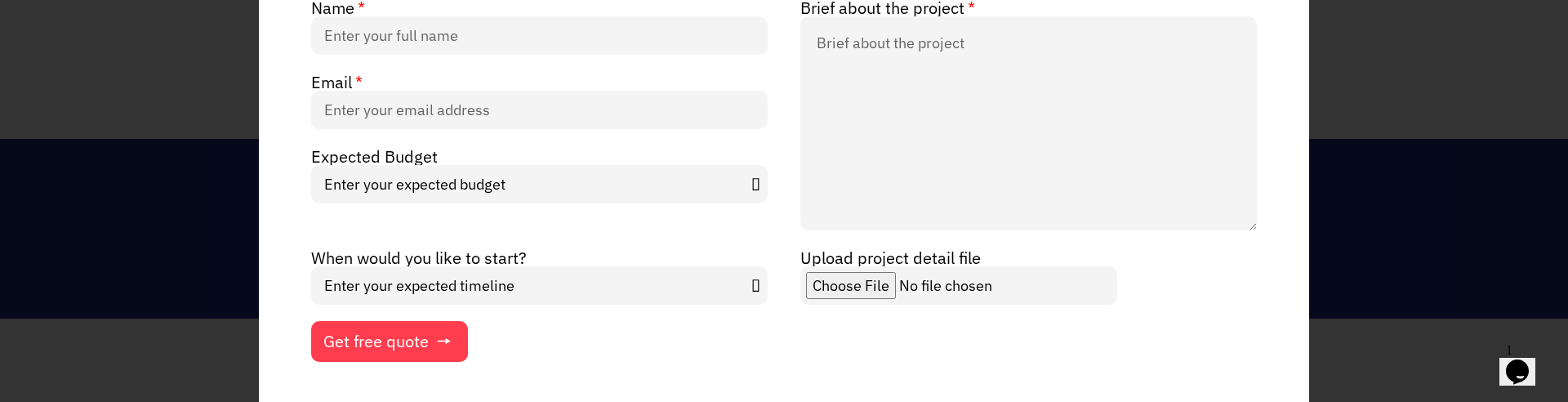
scroll to position [194, 0]
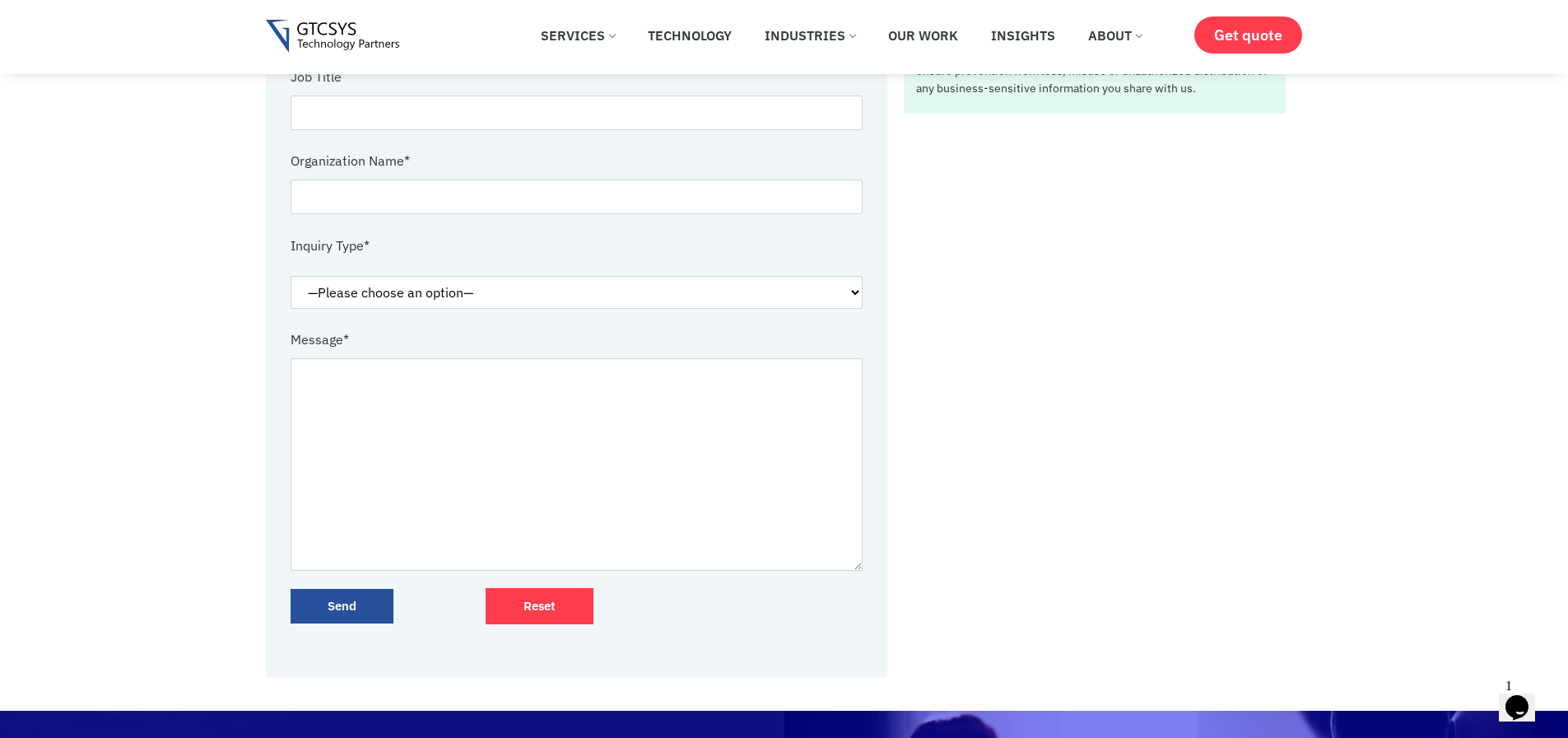
scroll to position [16, 0]
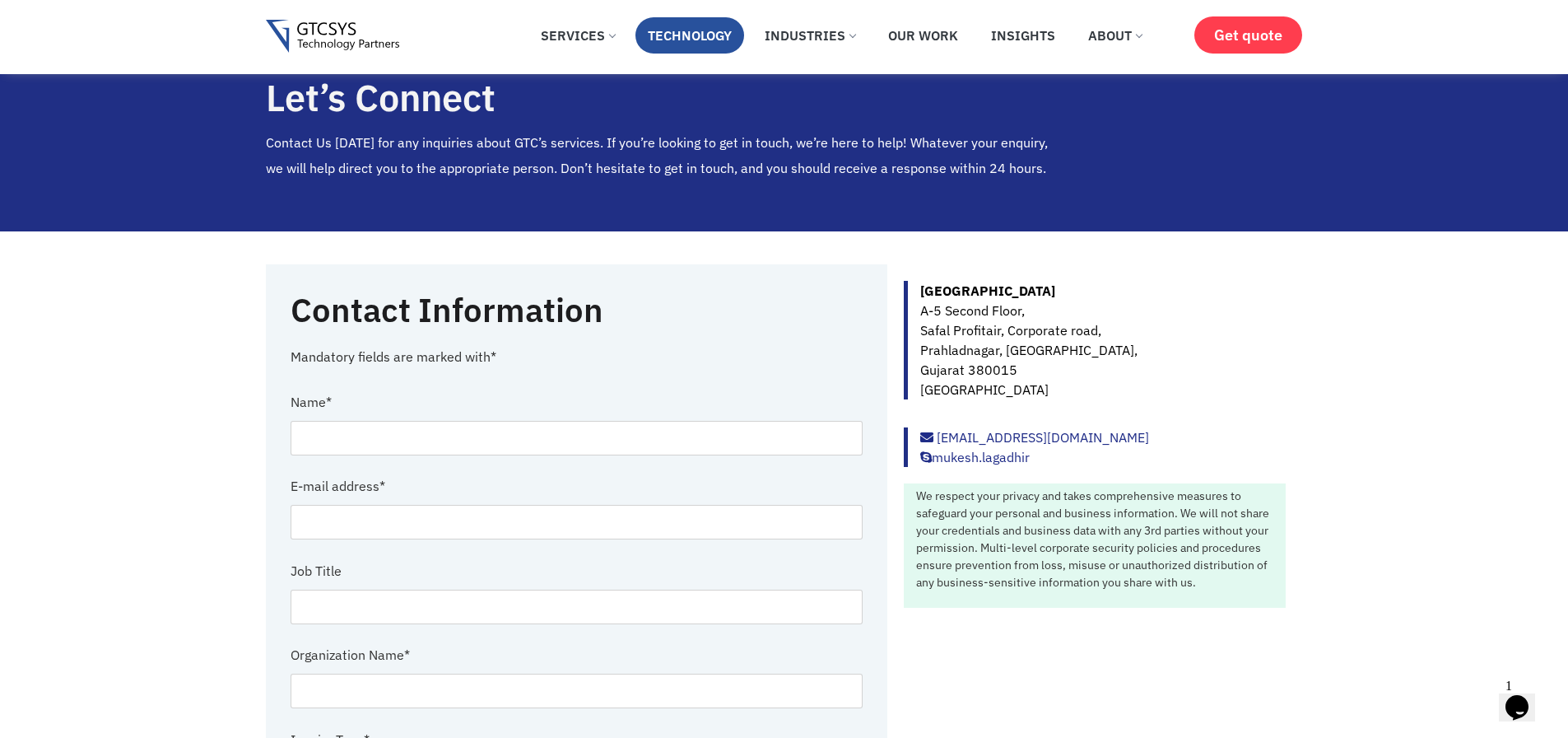
click at [683, 40] on link "Technology" at bounding box center [690, 35] width 109 height 36
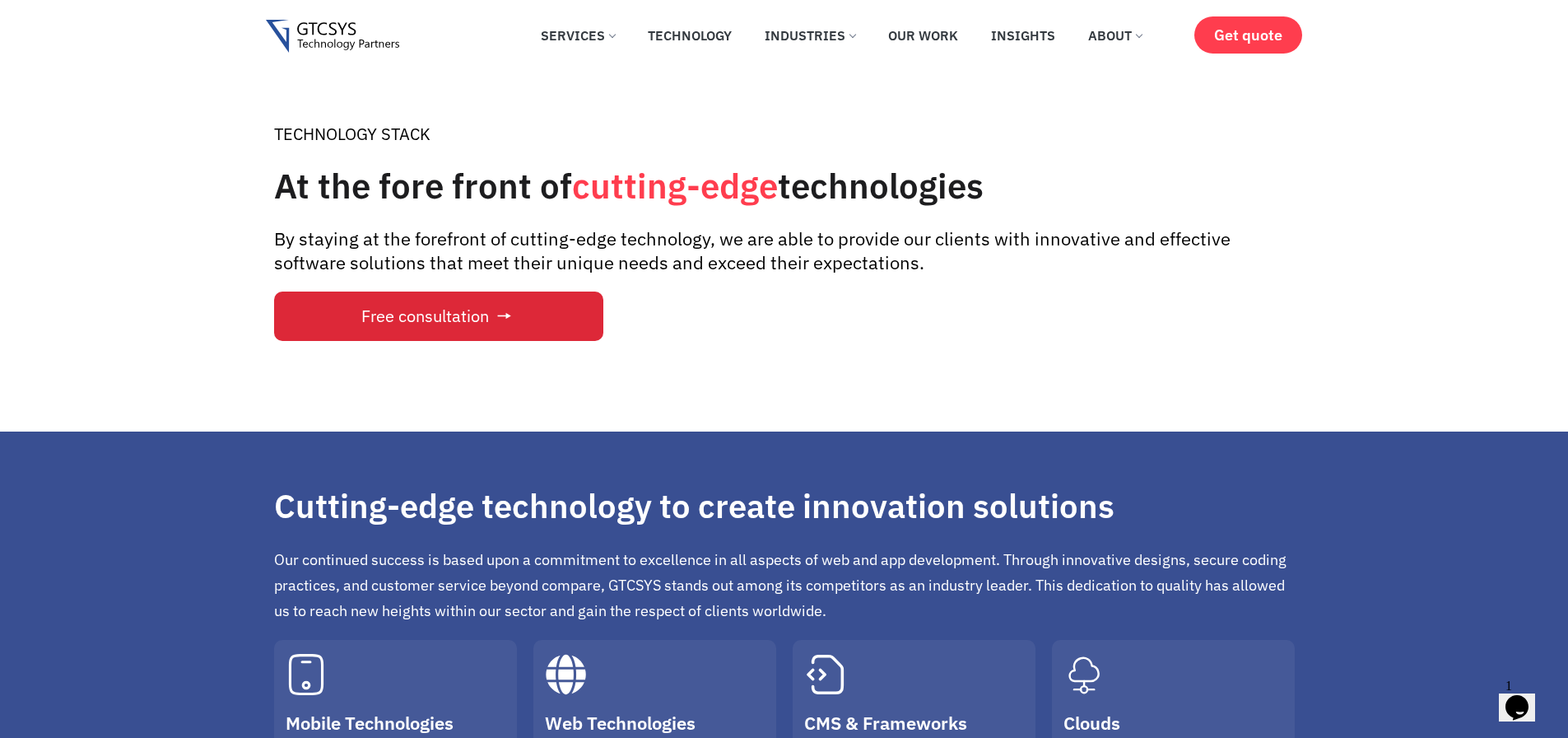
click at [463, 315] on span "Free consultation" at bounding box center [425, 316] width 128 height 16
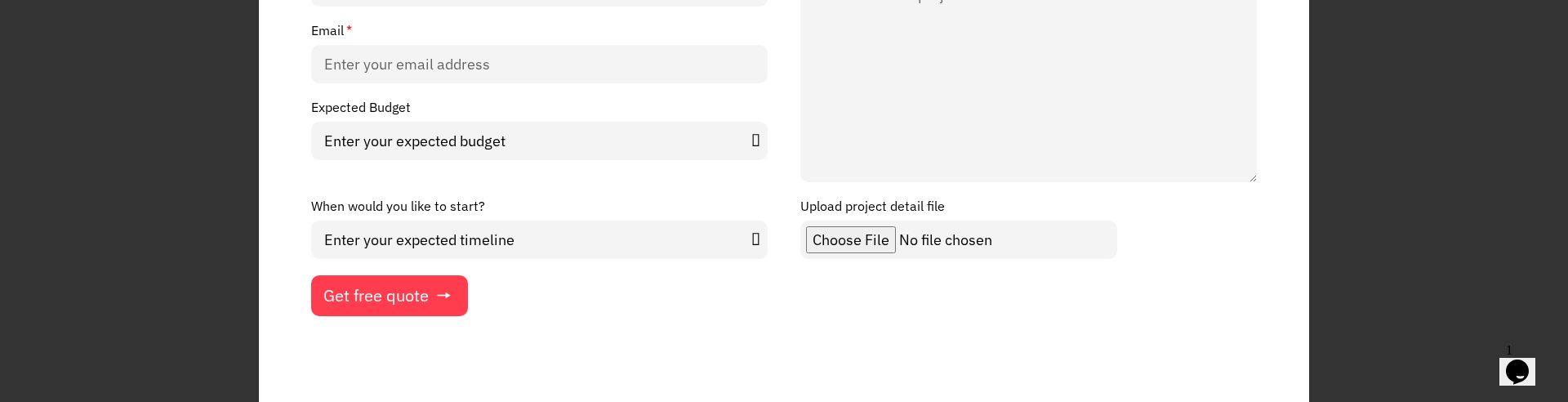
scroll to position [274, 0]
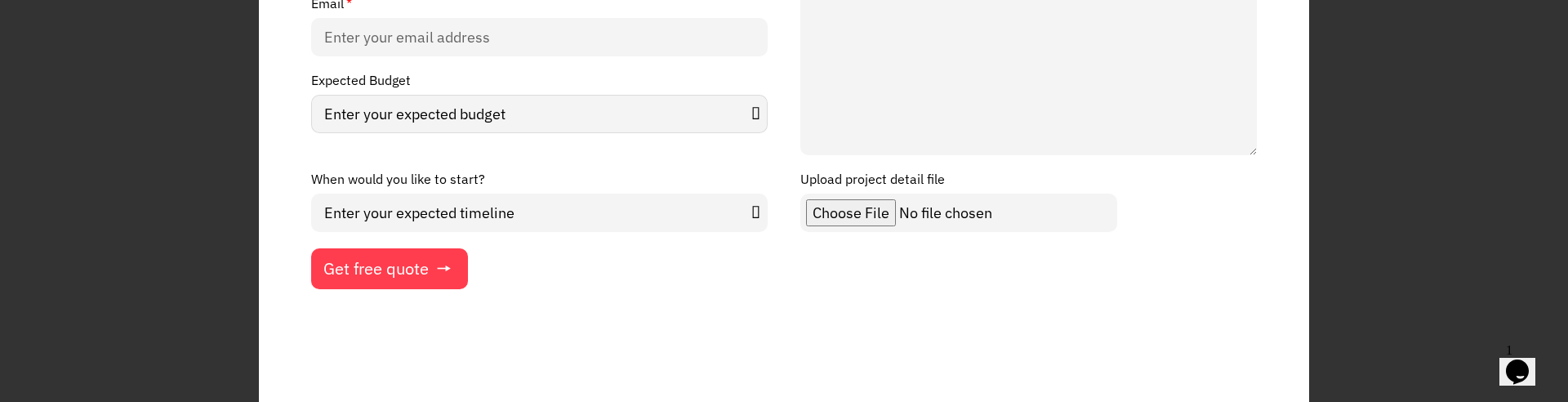
select select "Under $10000"
click at [311, 95] on select "Enter your expected budget Under $10000 $50,000 - $1,00,000 $1,00,000 and above" at bounding box center [539, 114] width 456 height 39
select select "In Months"
click at [311, 193] on select "Enter your expected timeline In Months In Weeks ASAP" at bounding box center [539, 213] width 456 height 39
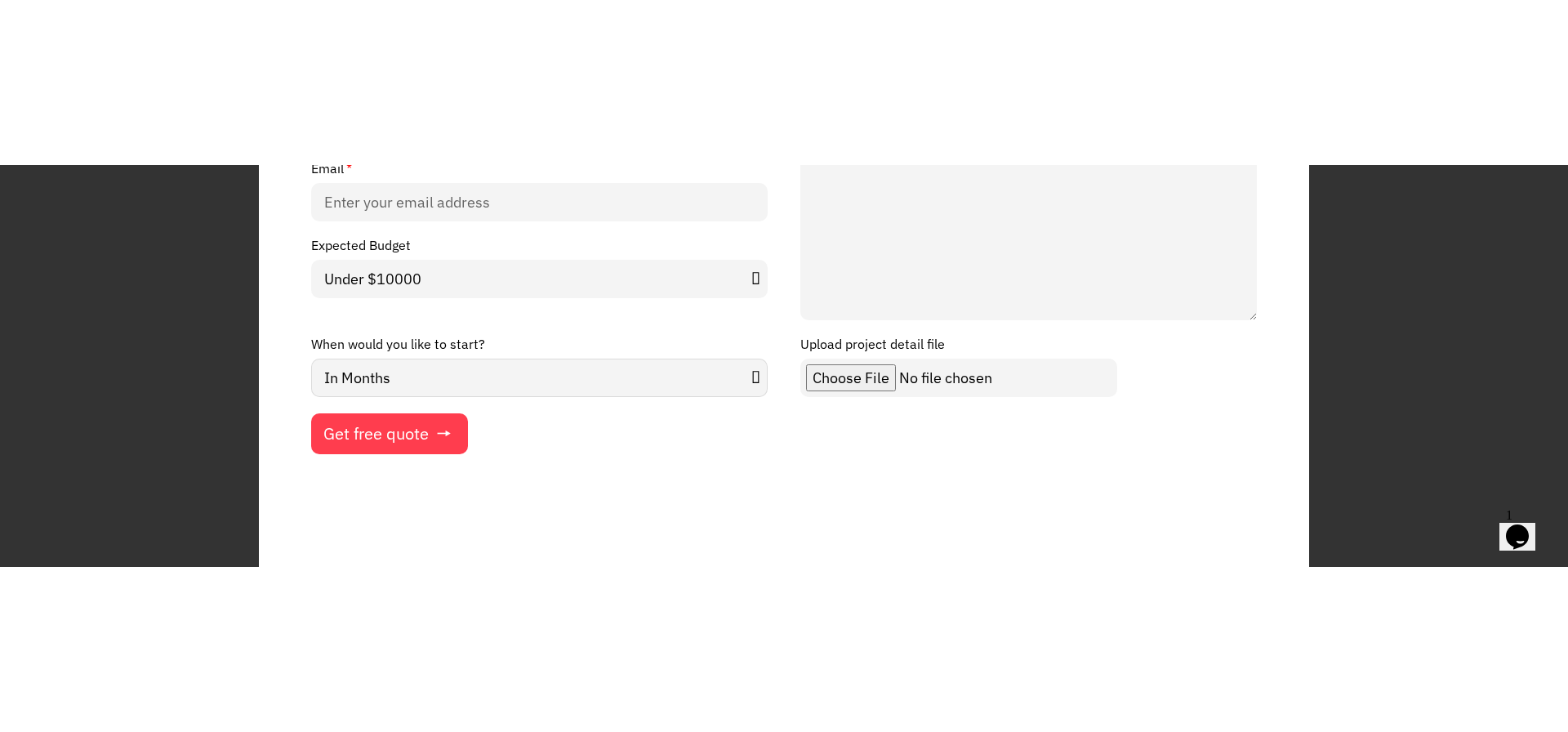
scroll to position [0, 0]
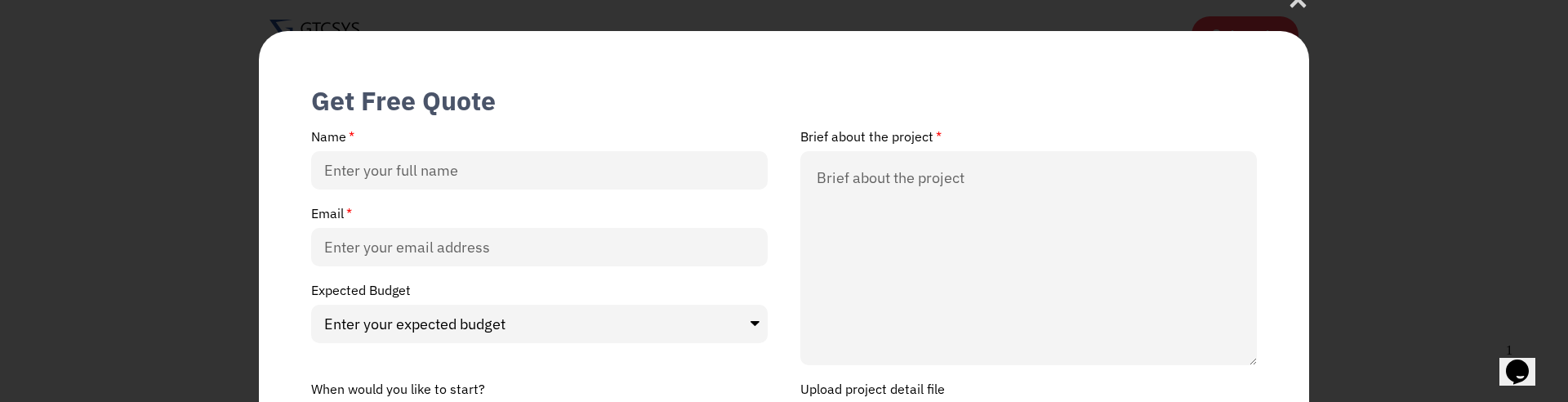
scroll to position [98, 0]
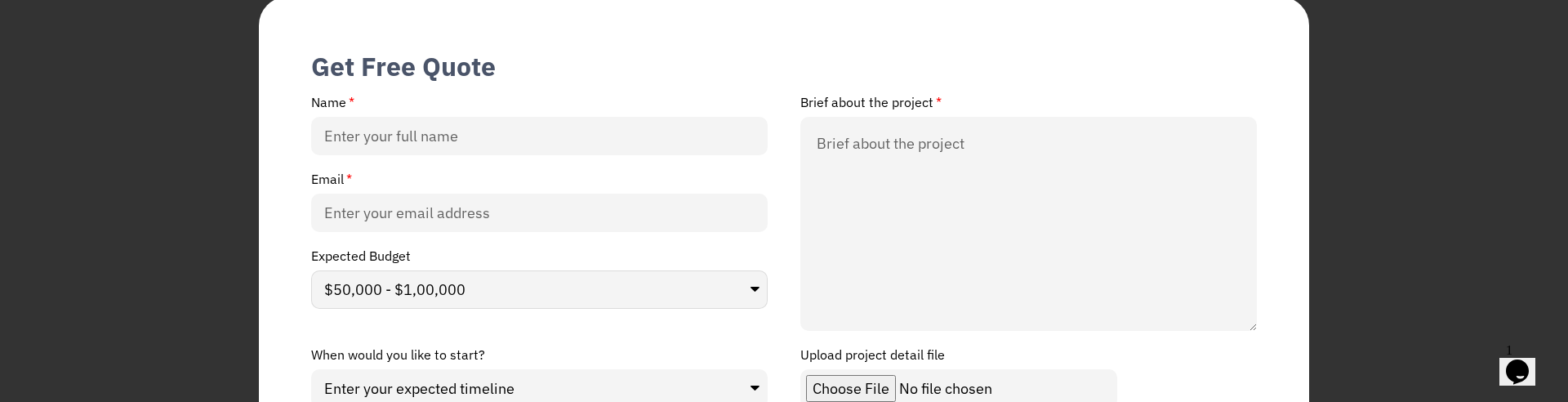
click at [311, 271] on select "Enter your expected budget Under $10000 $50,000 - $1,00,000 $1,00,000 and above" at bounding box center [539, 290] width 456 height 39
select select "Enter your expected budget"
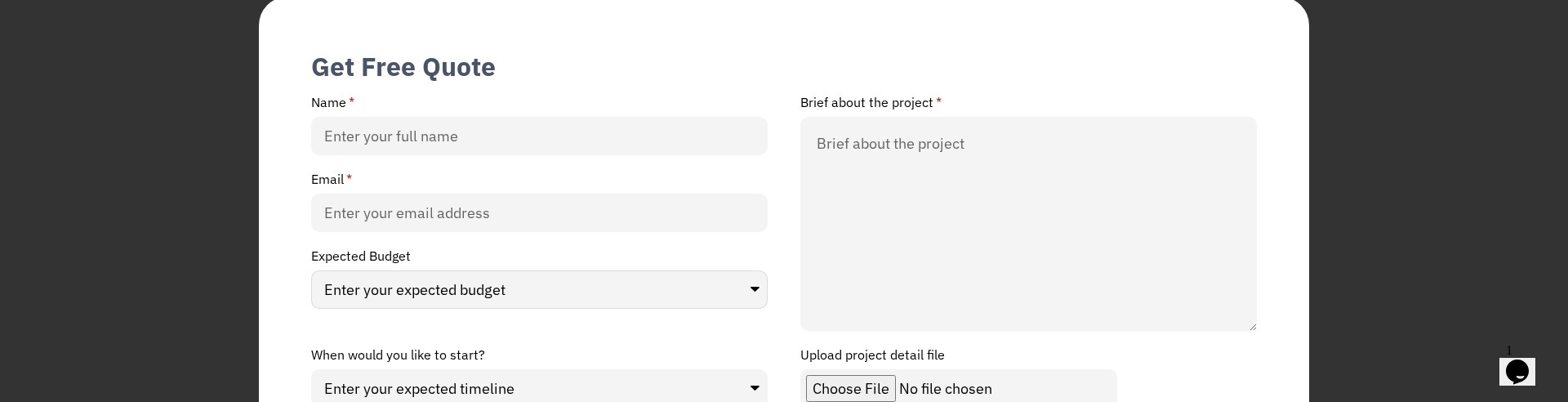
click at [311, 271] on select "Enter your expected budget Under $10000 $50,000 - $1,00,000 $1,00,000 and above" at bounding box center [539, 290] width 456 height 39
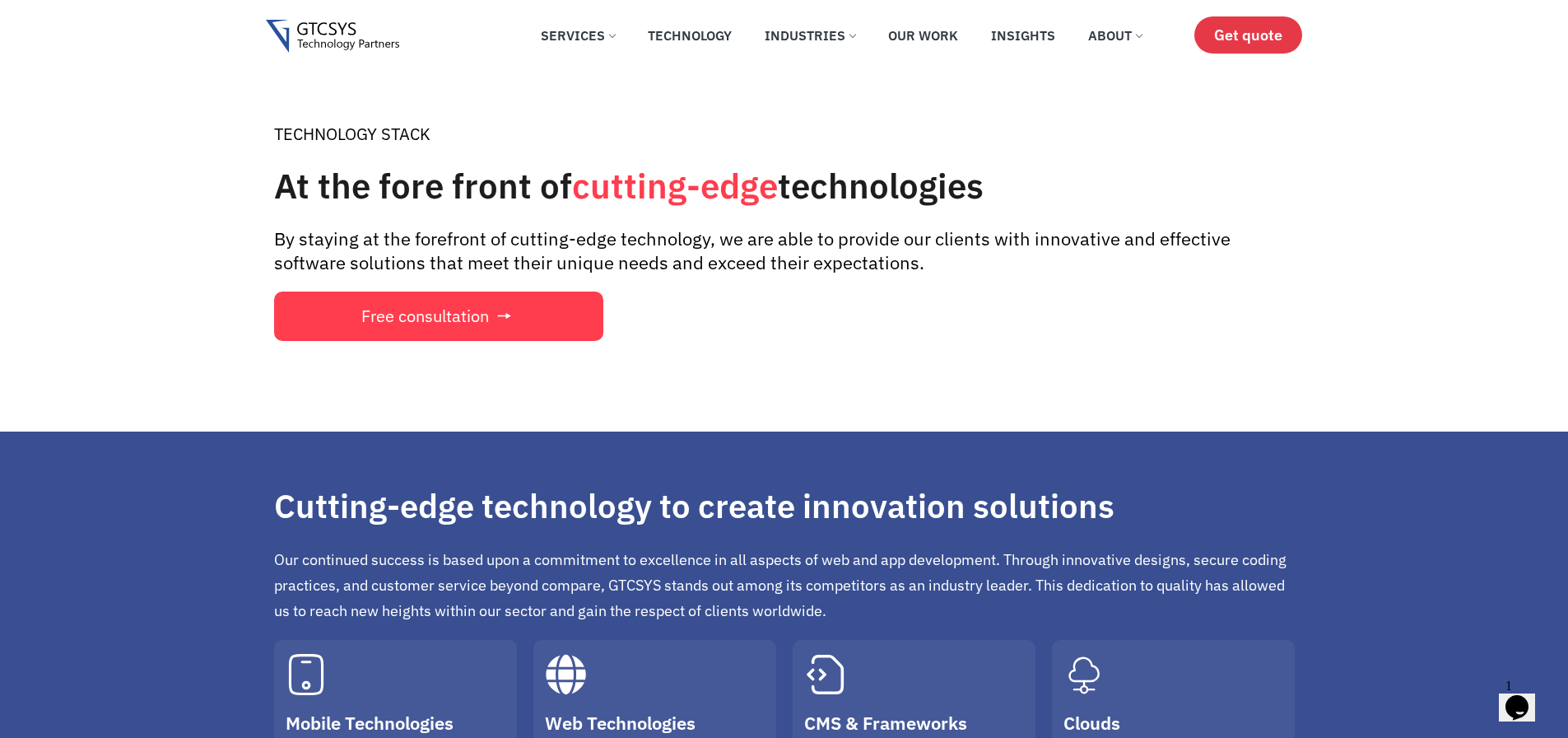
click at [1256, 38] on span "Get quote" at bounding box center [1248, 35] width 68 height 17
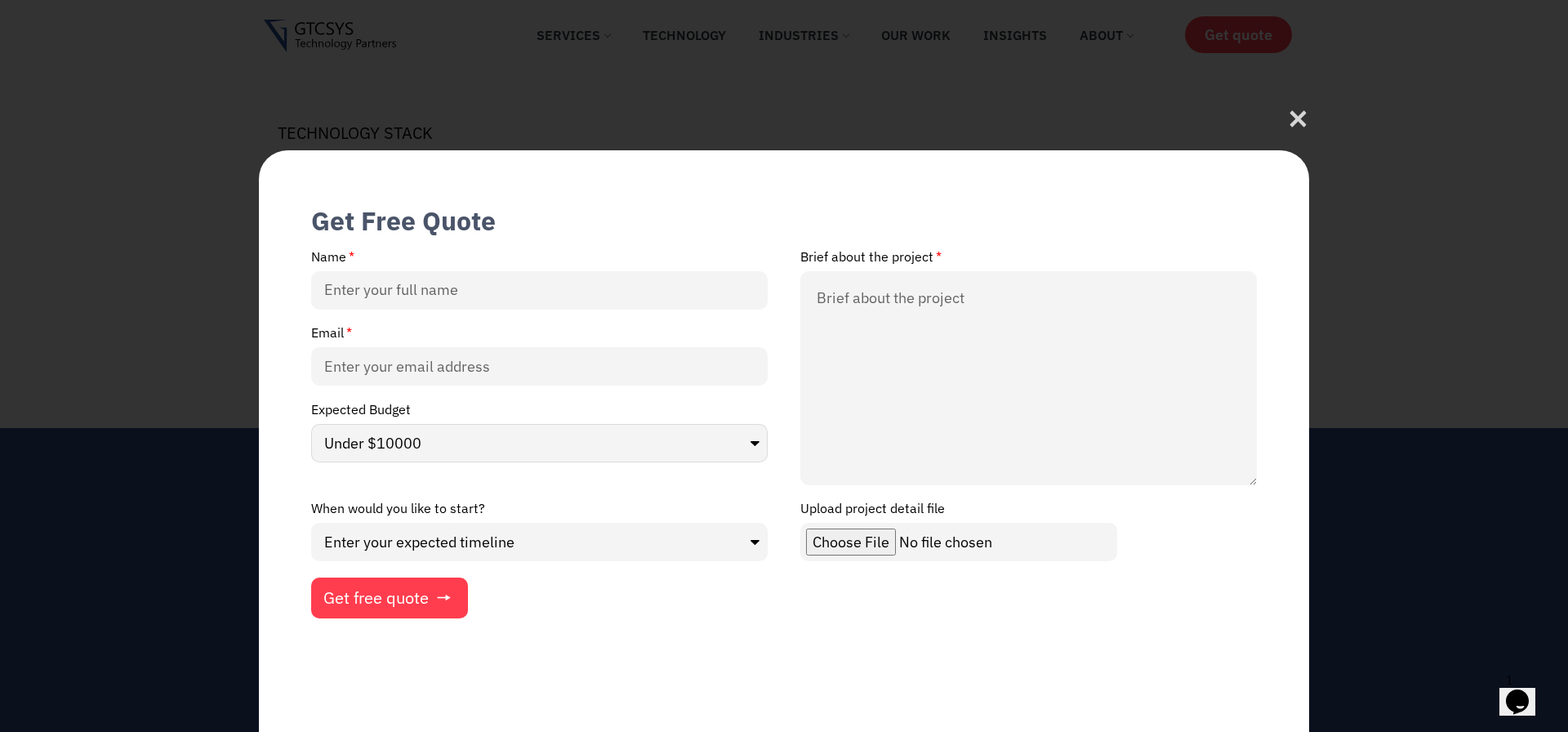
click at [678, 401] on select "Under $10000 $50,000 - $1,00,000 $1,00,000 and above" at bounding box center [539, 443] width 456 height 39
click at [353, 401] on label "Expected Budget" at bounding box center [360, 413] width 100 height 21
click at [353, 401] on select "Under $10000 $50,000 - $1,00,000 $1,00,000 and above" at bounding box center [539, 443] width 456 height 39
click at [1292, 118] on icon at bounding box center [1297, 123] width 16 height 16
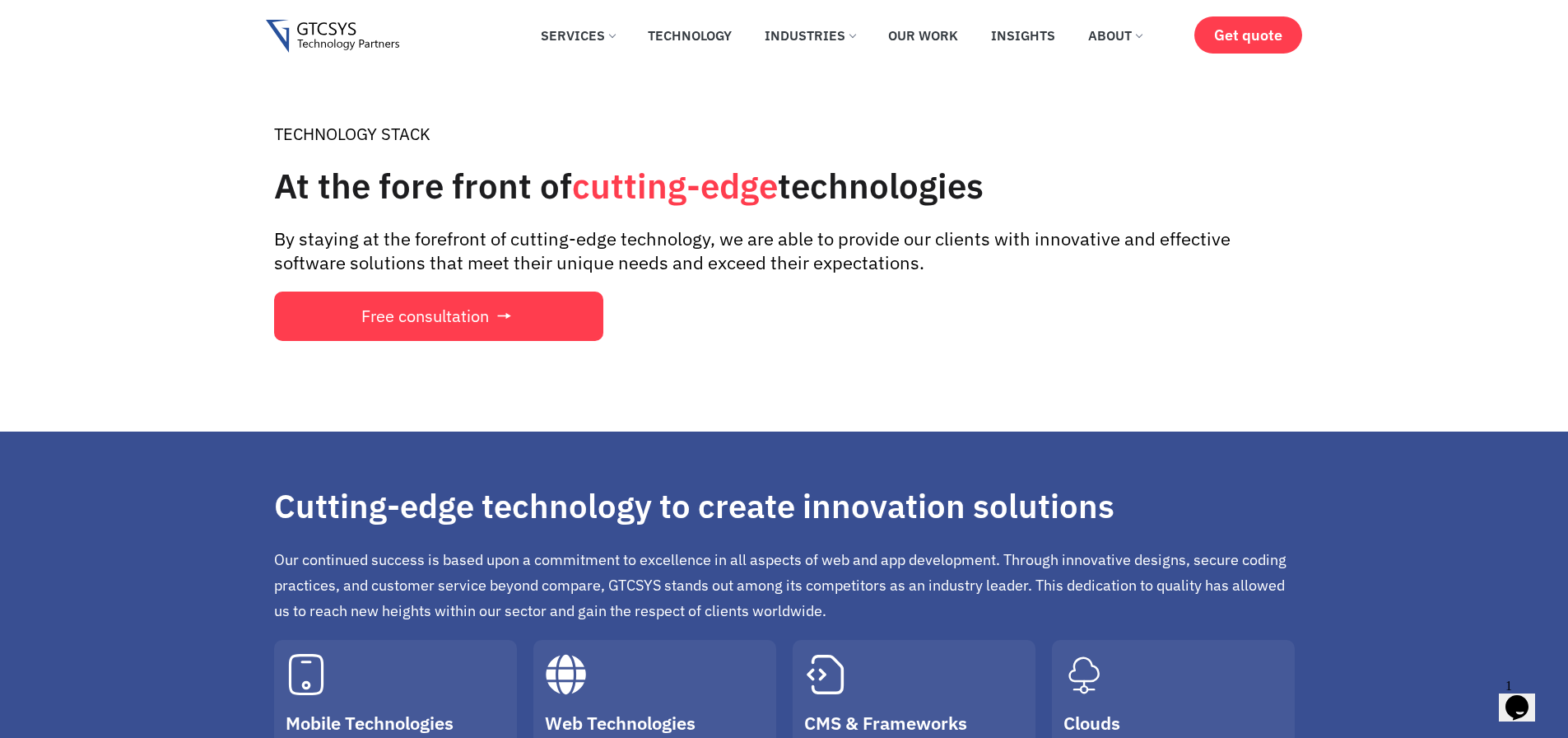
click at [1505, 694] on div "Opens Chat This icon Opens the chat window." at bounding box center [1516, 707] width 26 height 26
click at [1528, 698] on icon "Chat widget" at bounding box center [1516, 707] width 23 height 24
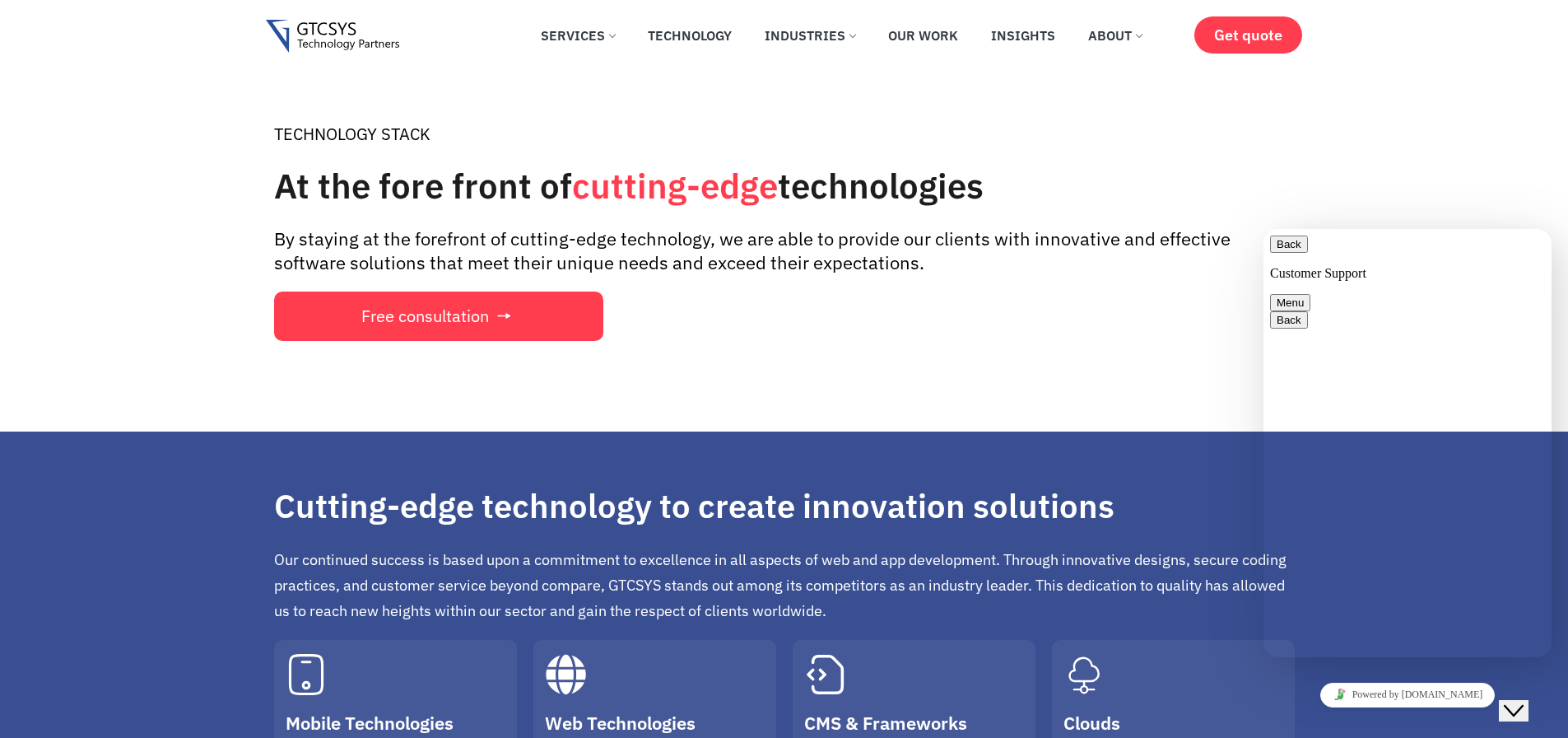
click at [1524, 705] on icon "Chat widget" at bounding box center [1513, 711] width 19 height 12
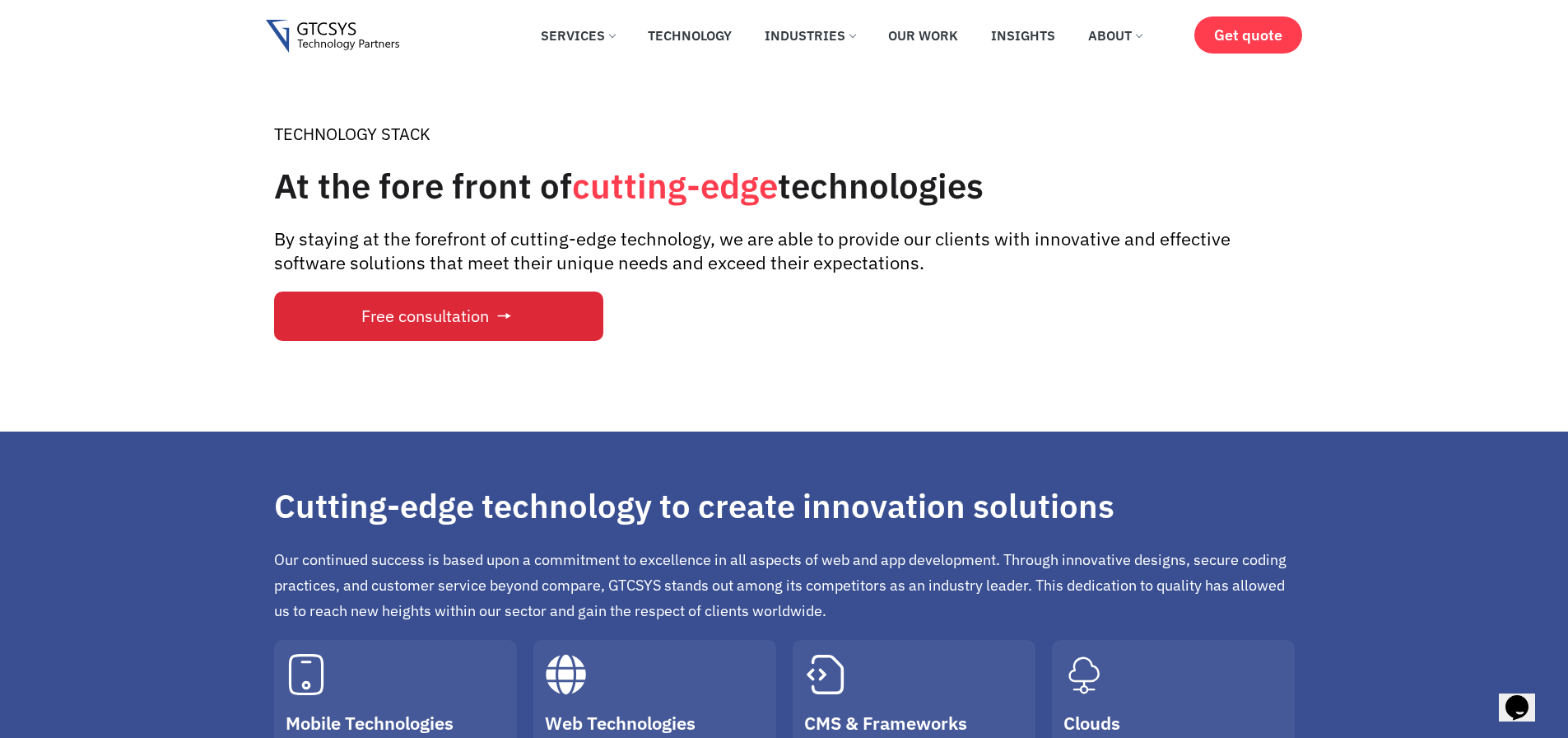
click at [402, 325] on link "Free consultation" at bounding box center [439, 316] width 329 height 49
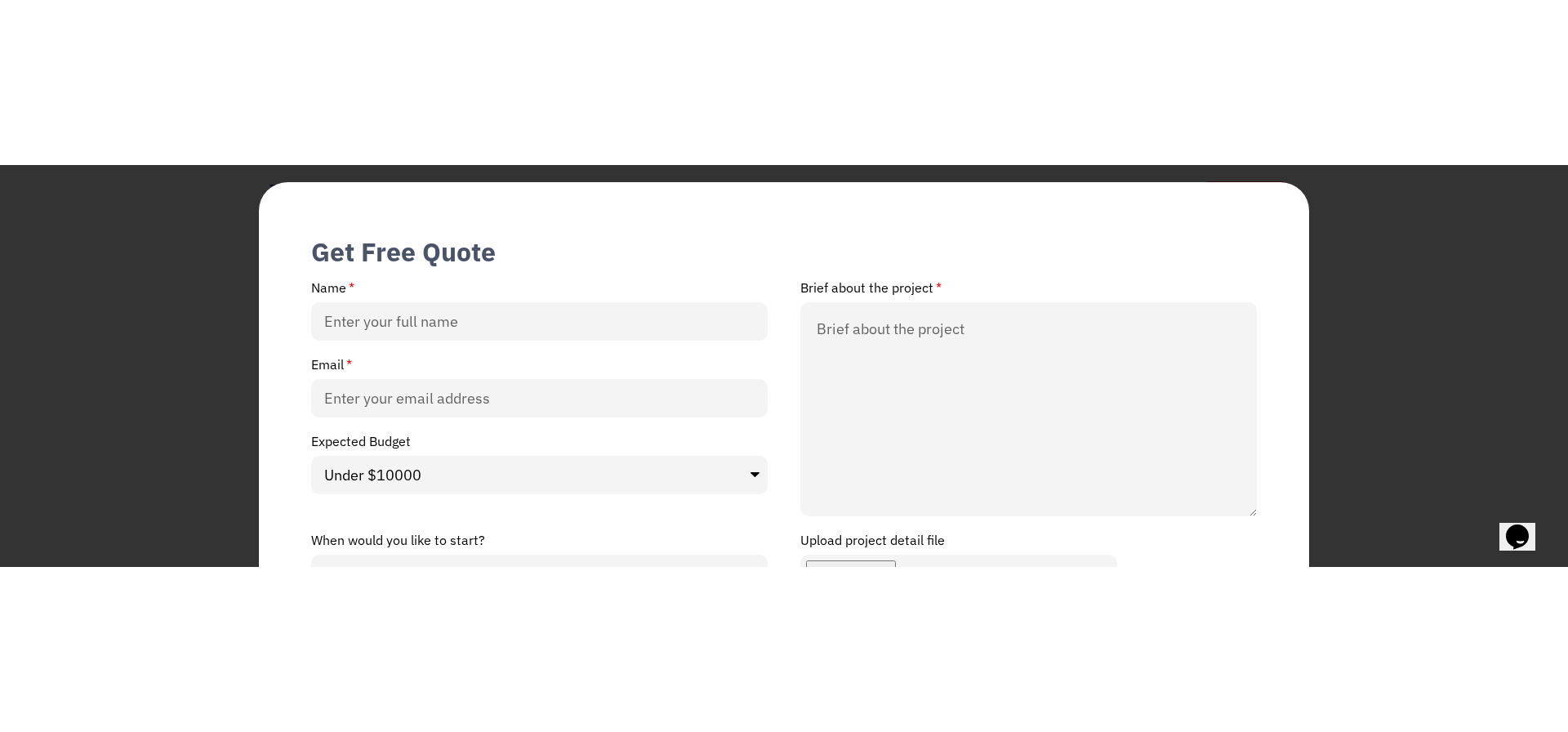
scroll to position [176, 0]
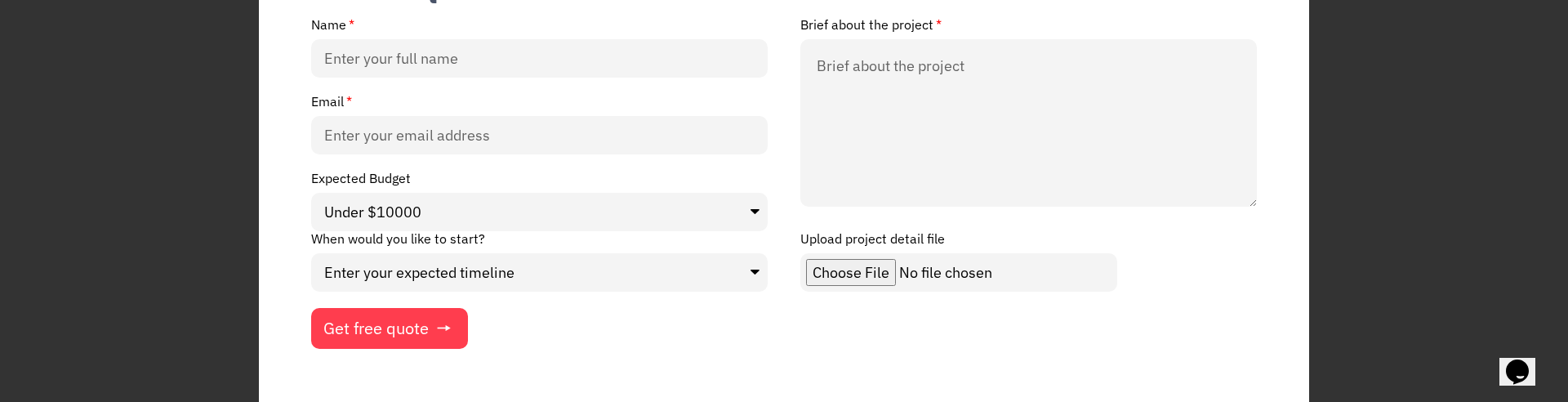
drag, startPoint x: 1255, startPoint y: 250, endPoint x: 1243, endPoint y: 204, distance: 47.5
click at [1243, 204] on textarea "Brief about the project" at bounding box center [1028, 123] width 456 height 168
drag, startPoint x: 1249, startPoint y: 200, endPoint x: 1229, endPoint y: 196, distance: 20.4
click at [1229, 196] on textarea "Brief about the project" at bounding box center [1028, 121] width 456 height 163
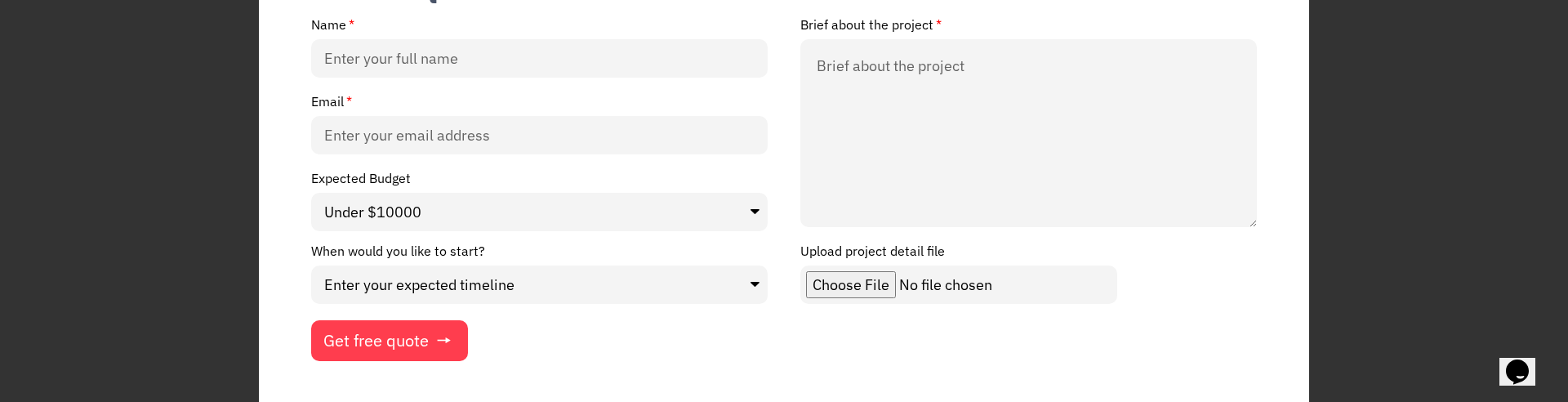
drag, startPoint x: 1255, startPoint y: 197, endPoint x: 1257, endPoint y: 221, distance: 24.1
click at [1257, 221] on div "Brief about the project" at bounding box center [1029, 130] width 489 height 226
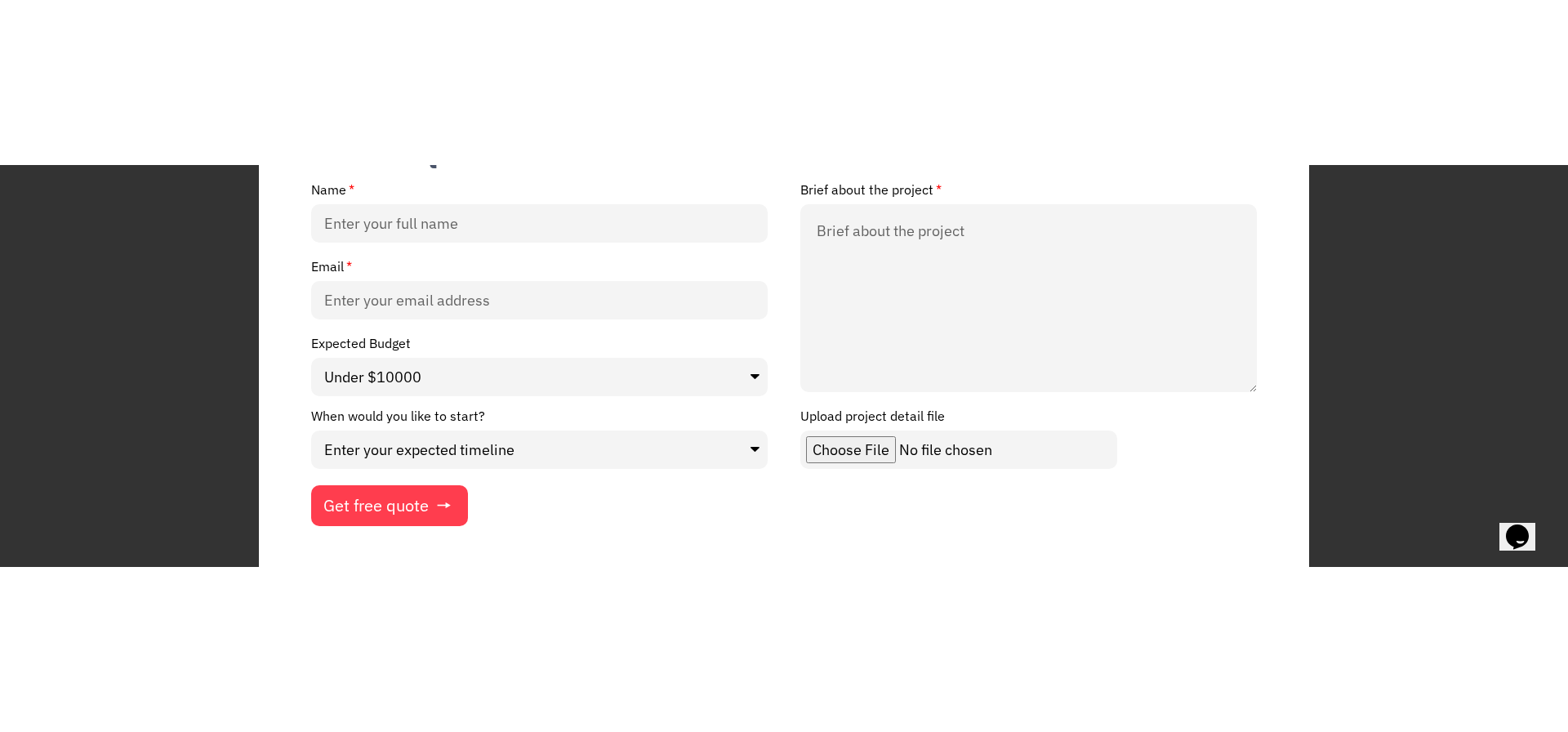
scroll to position [0, 0]
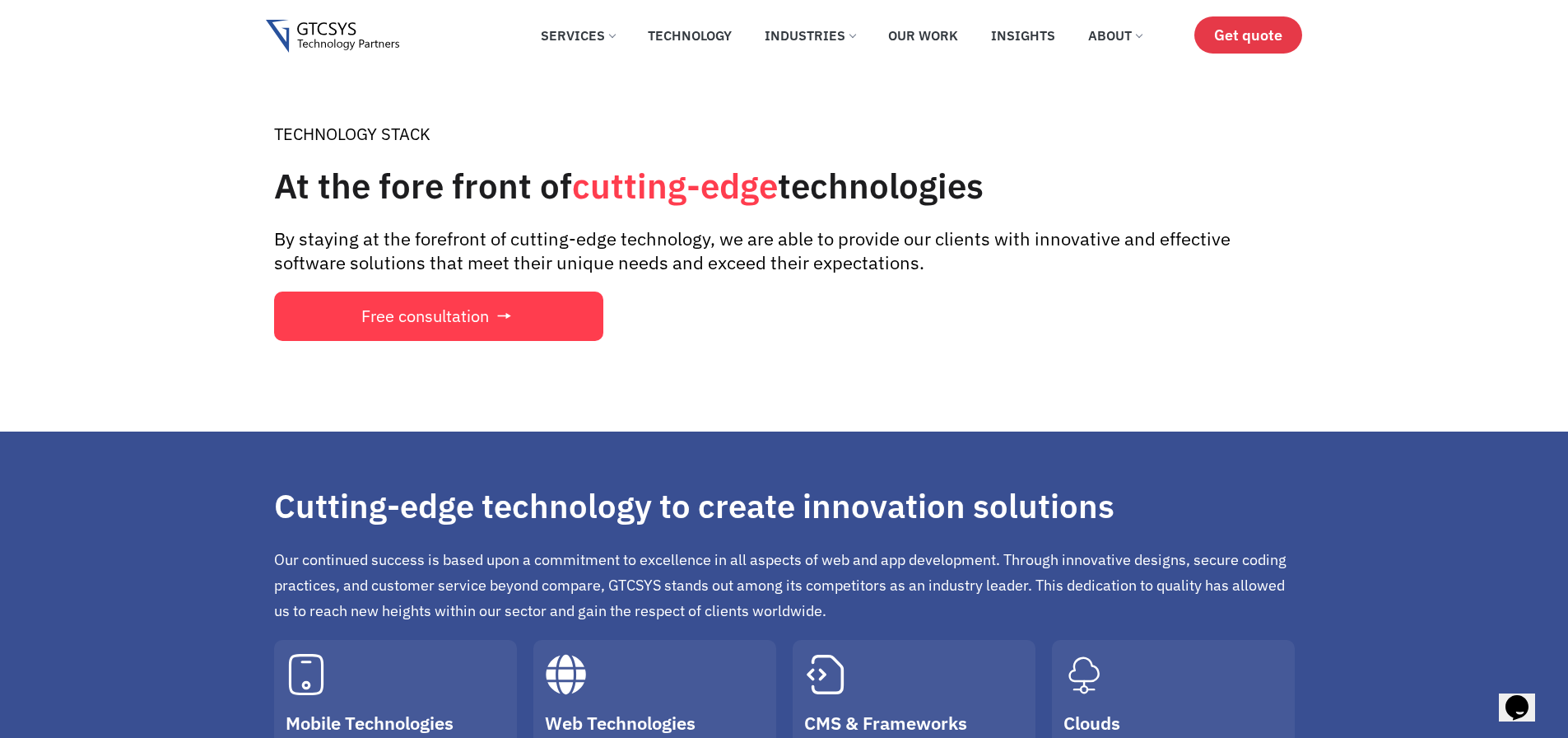
click at [1265, 38] on span "Get quote" at bounding box center [1248, 35] width 68 height 17
drag, startPoint x: 0, startPoint y: 0, endPoint x: 1237, endPoint y: 40, distance: 1237.6
click at [1237, 40] on span "Get quote" at bounding box center [1248, 35] width 68 height 17
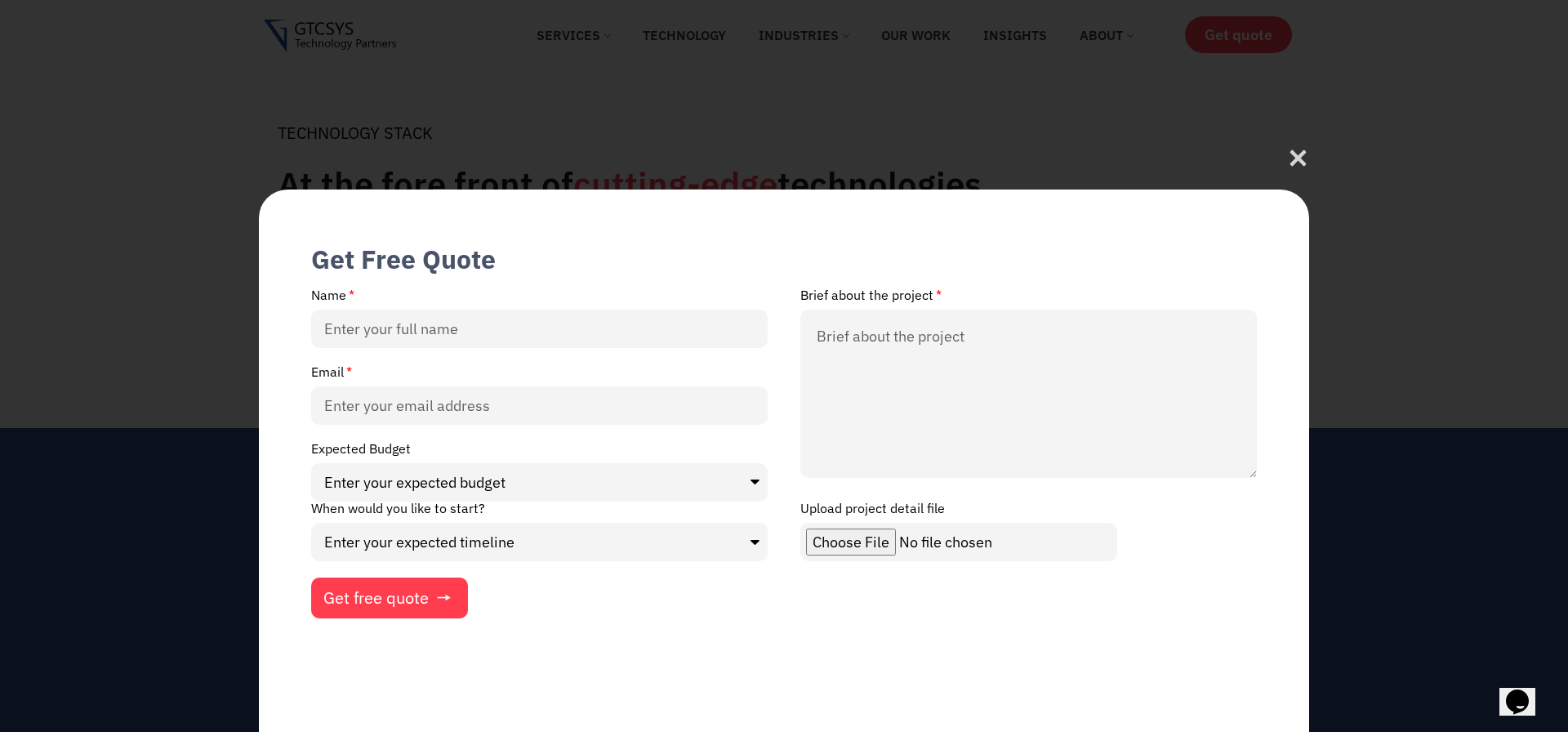
drag, startPoint x: 1252, startPoint y: 480, endPoint x: 1252, endPoint y: 426, distance: 54.0
click at [1252, 426] on textarea "Brief about the project" at bounding box center [1028, 394] width 456 height 168
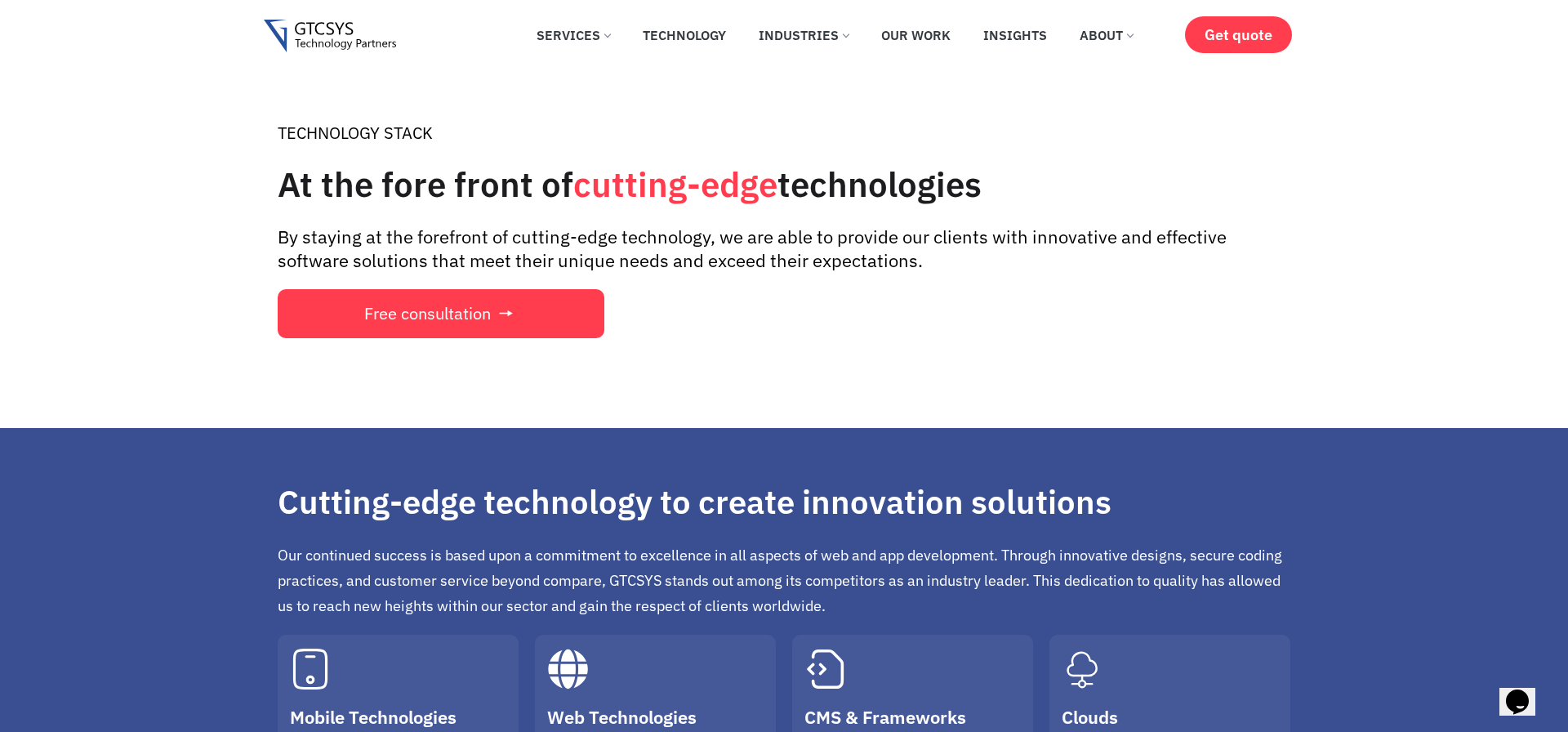
click at [1238, 34] on span "Get quote" at bounding box center [1238, 34] width 68 height 17
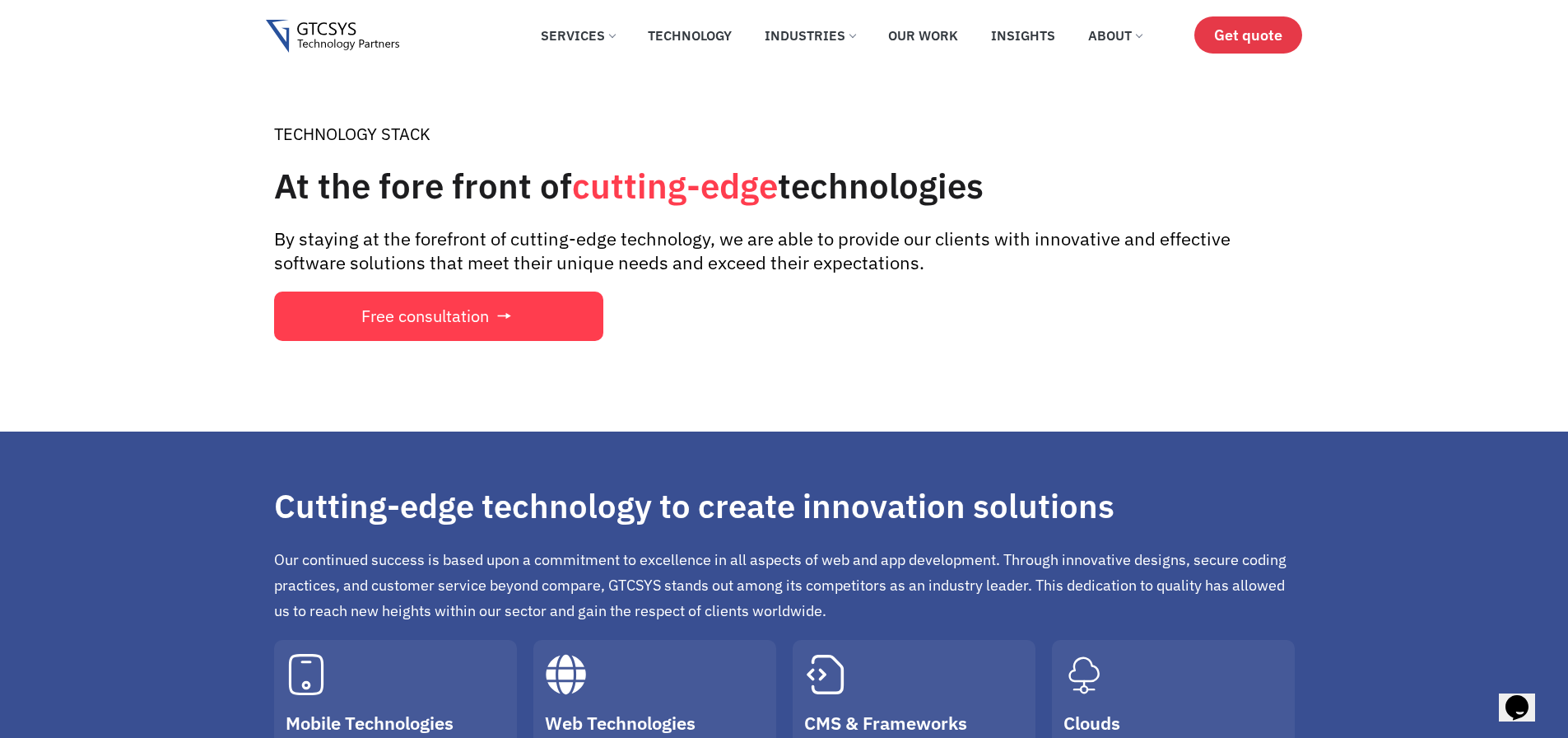
click at [1241, 42] on span "Get quote" at bounding box center [1248, 35] width 68 height 17
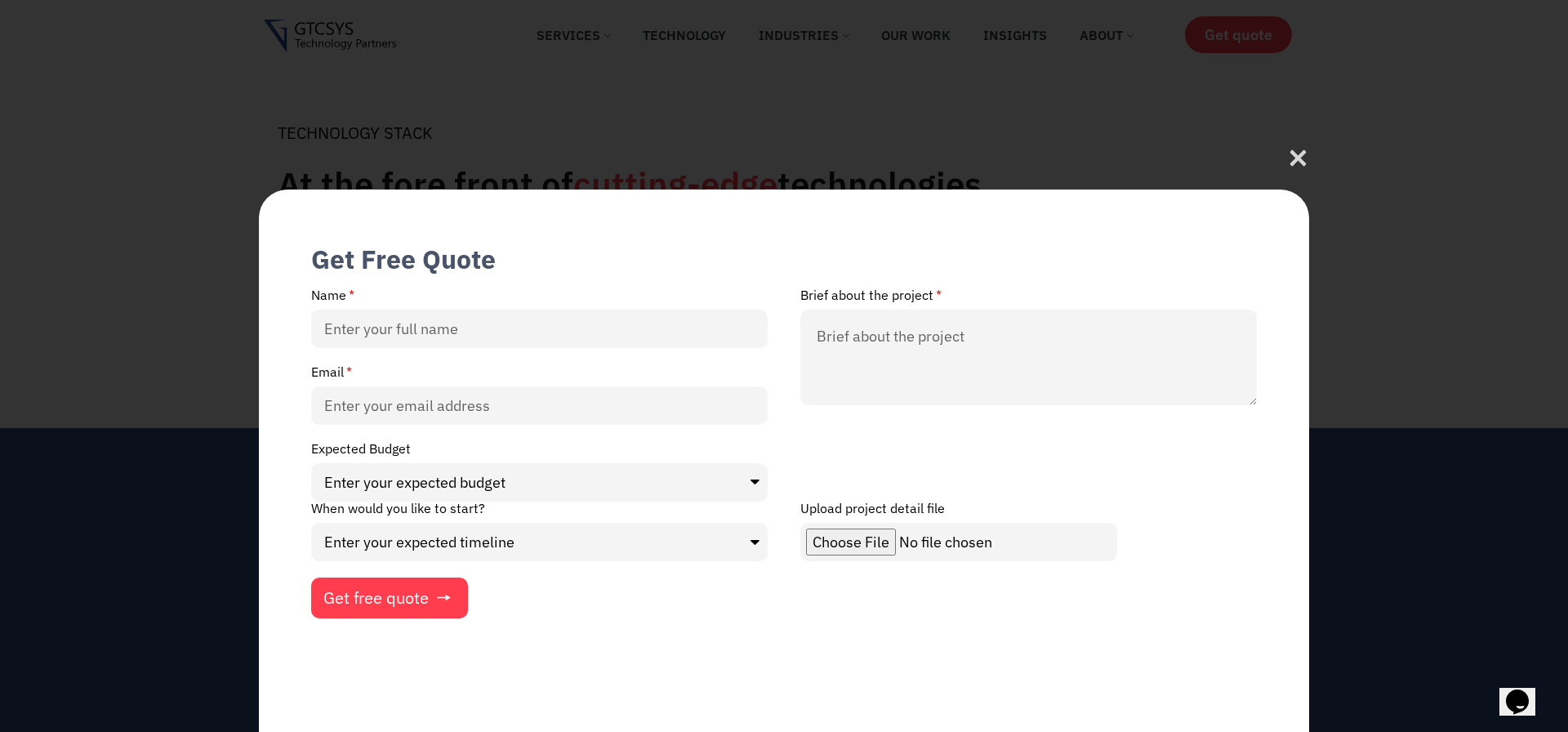
drag, startPoint x: 1253, startPoint y: 479, endPoint x: 1232, endPoint y: 361, distance: 119.9
click at [1232, 361] on textarea "Brief about the project" at bounding box center [1028, 358] width 456 height 95
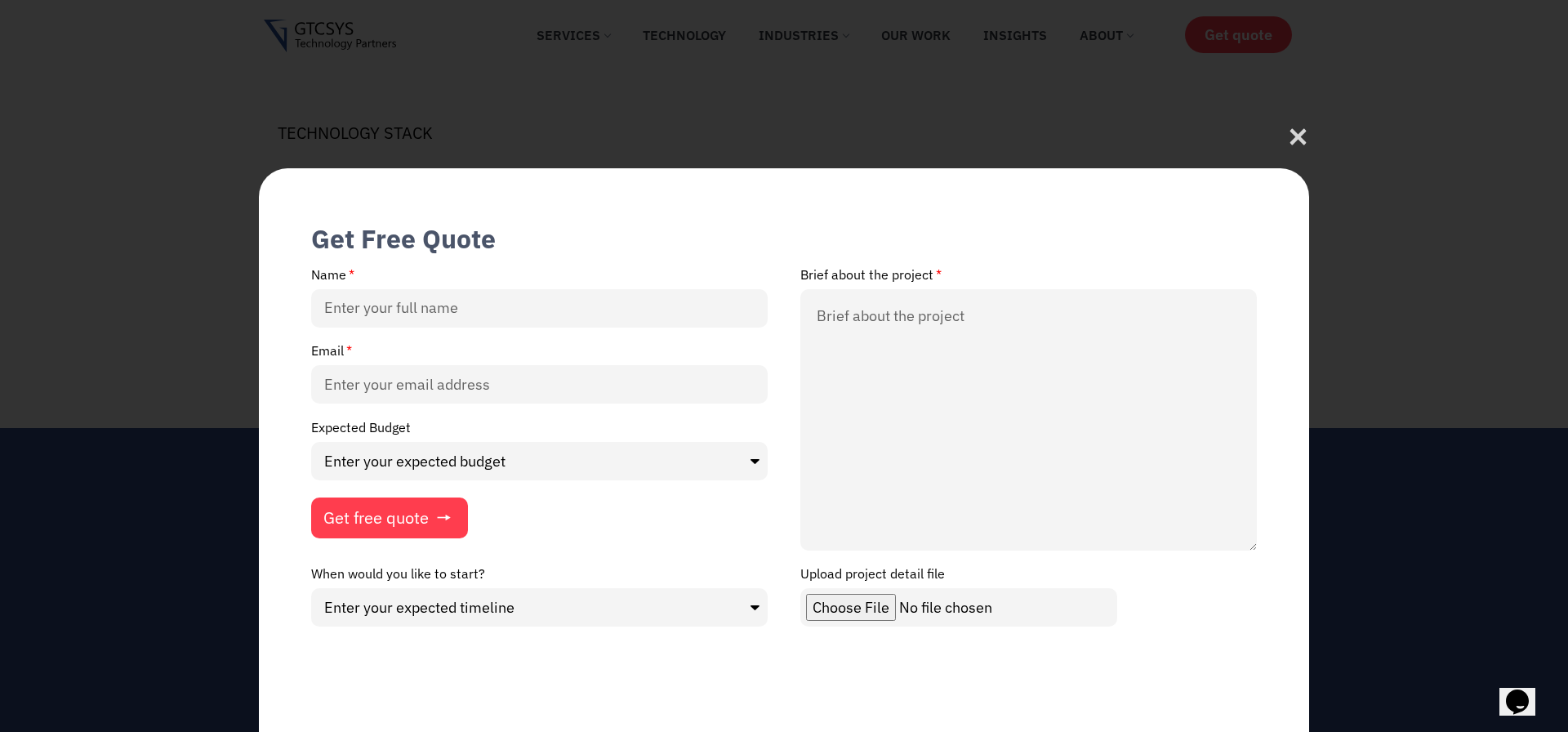
drag, startPoint x: 1255, startPoint y: 399, endPoint x: 1163, endPoint y: 561, distance: 186.3
click at [1163, 561] on div "Brief about the project" at bounding box center [1029, 417] width 489 height 300
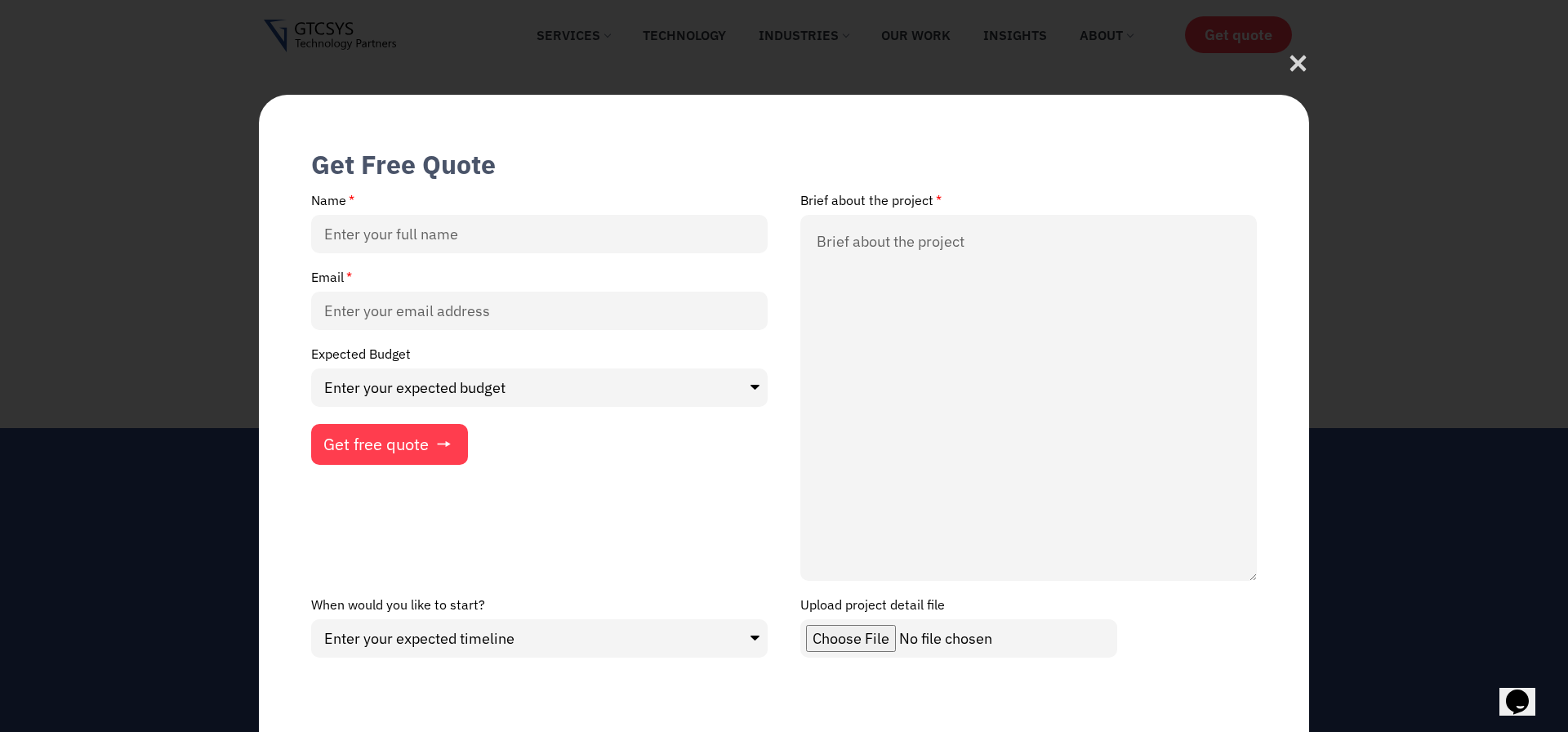
drag, startPoint x: 1254, startPoint y: 556, endPoint x: 1224, endPoint y: 561, distance: 30.4
click at [1256, 465] on div "Name Brief about the project Email Expected Budget Enter your expected budget U…" at bounding box center [784, 328] width 978 height 272
click at [1293, 63] on icon at bounding box center [1298, 68] width 22 height 22
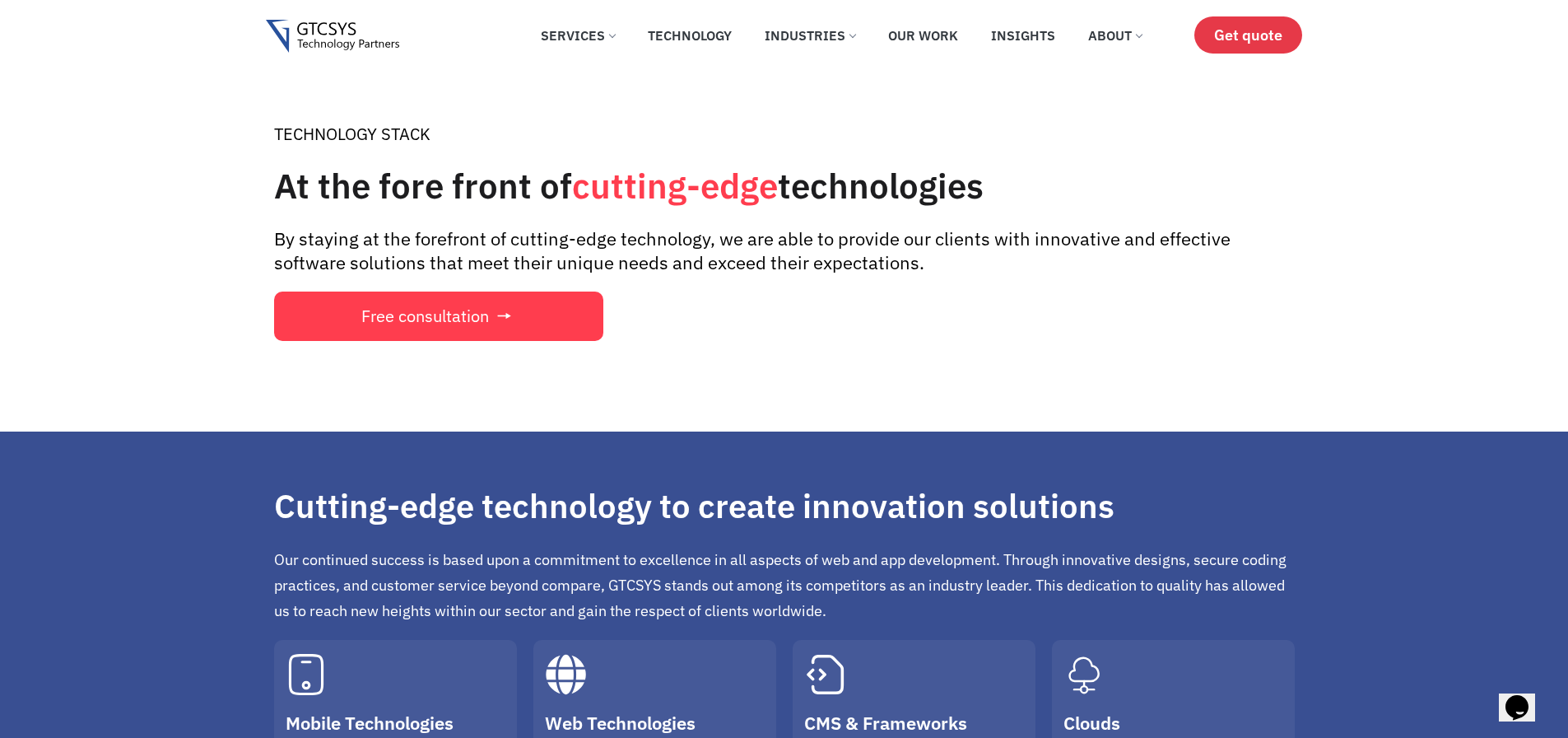
click at [1229, 35] on span "Get quote" at bounding box center [1248, 35] width 68 height 17
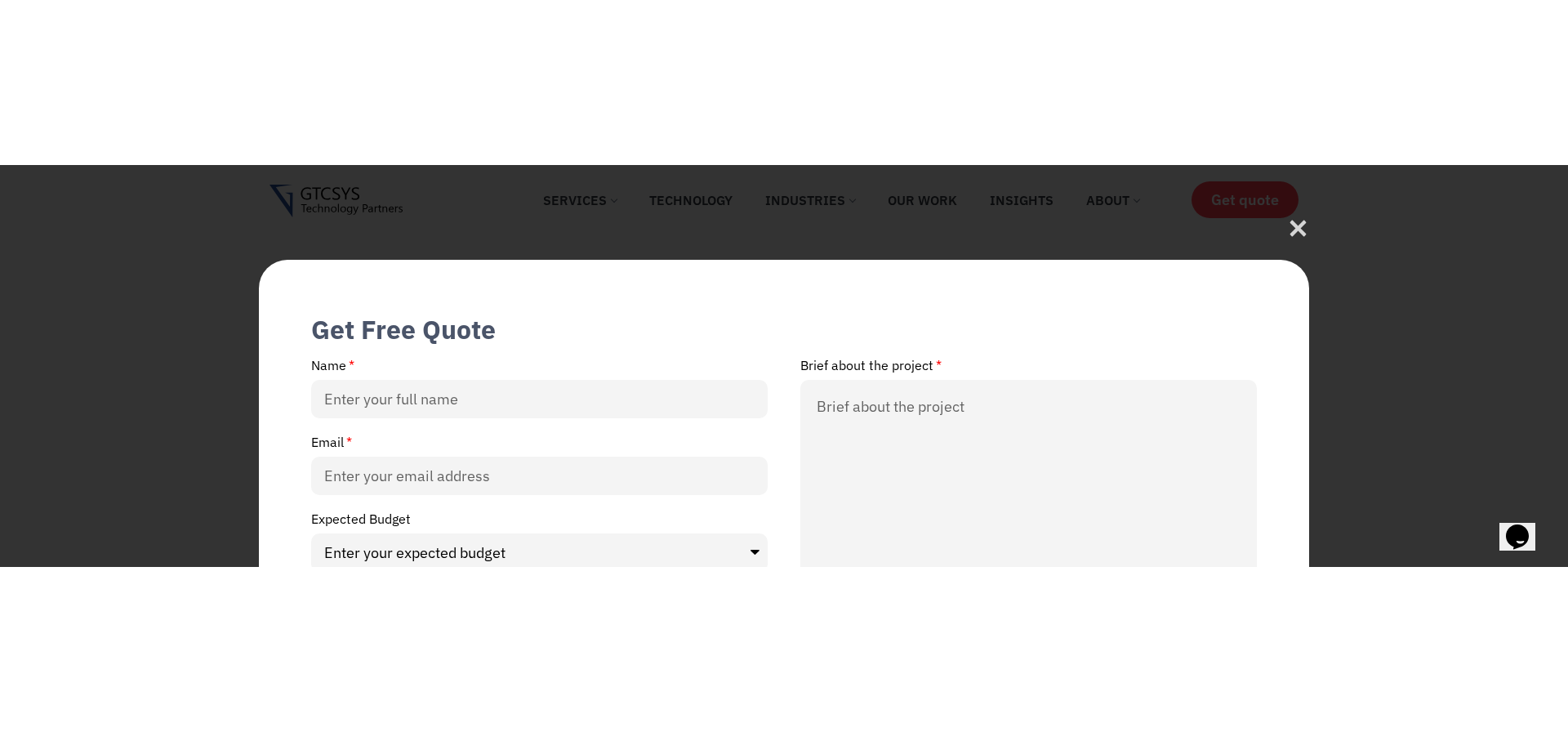
scroll to position [98, 0]
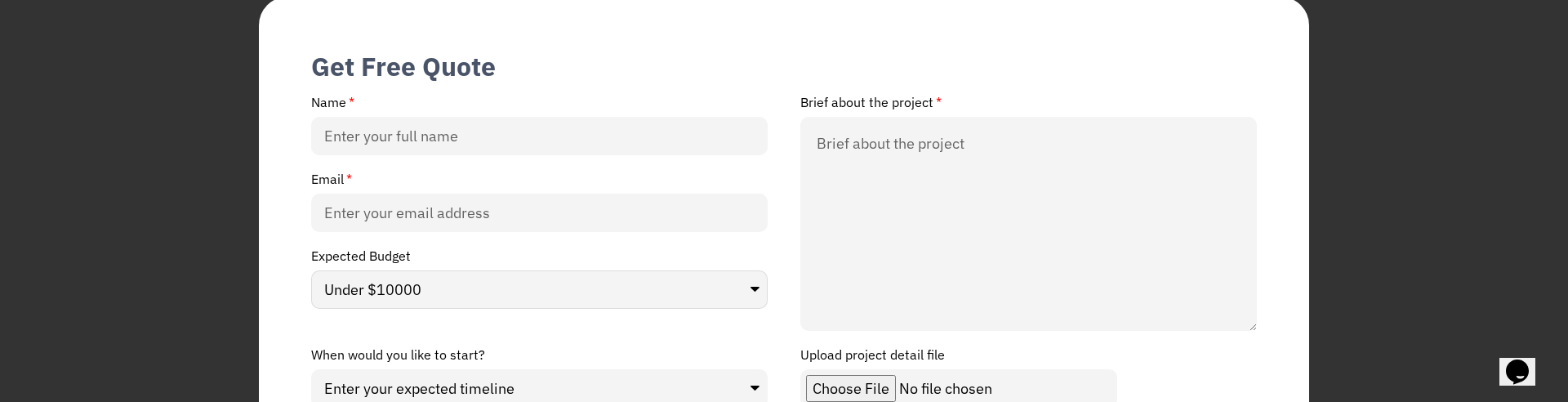
click at [311, 271] on select "Enter your expected budget Under $10000 $50,000 - $1,00,000 $1,00,000 and above" at bounding box center [539, 290] width 456 height 39
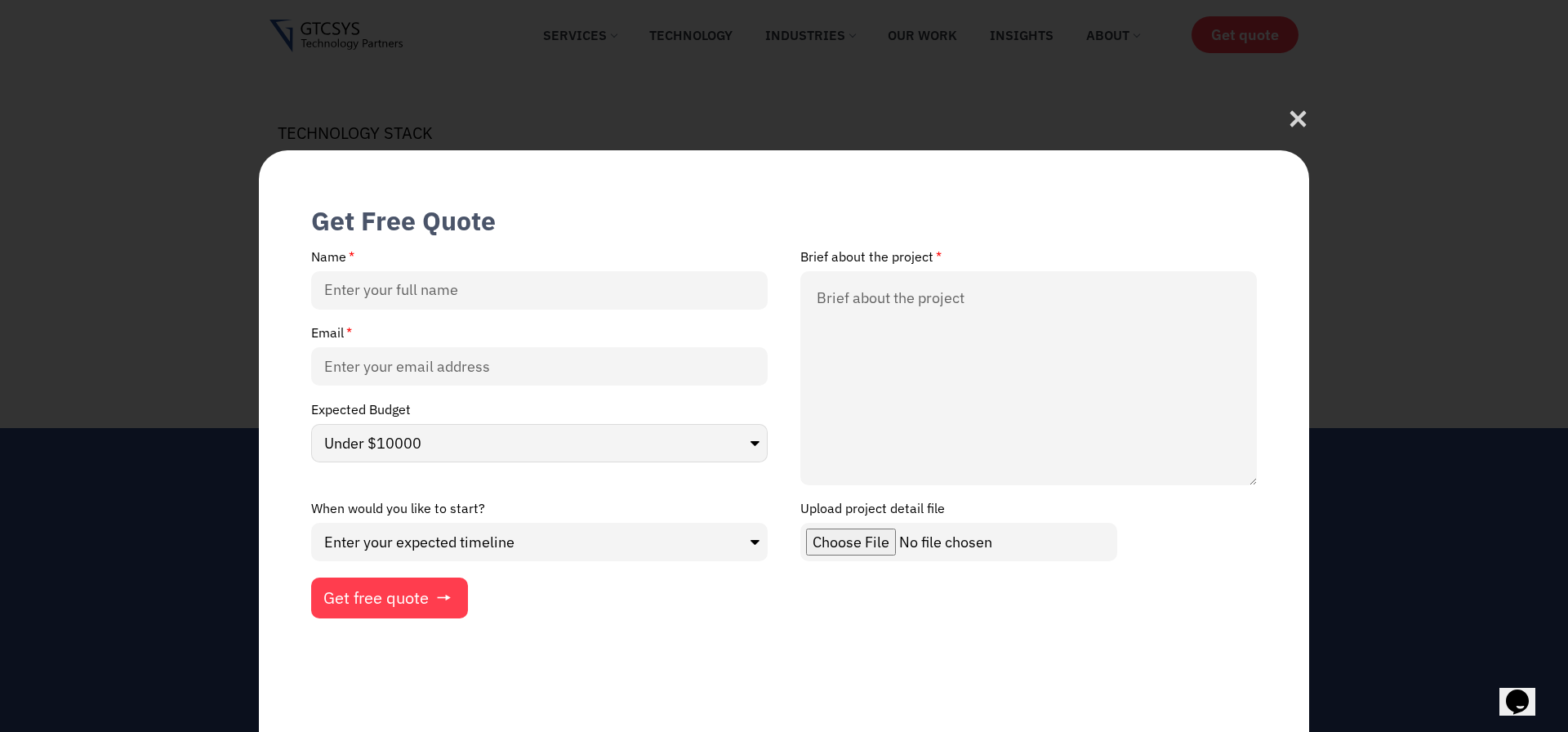
scroll to position [0, 0]
select select "Enter your expected budget"
click at [311, 441] on select "Enter your expected budget Under $10000 $50,000 - $1,00,000 $1,00,000 and above" at bounding box center [539, 443] width 456 height 39
click at [311, 523] on select "Enter your expected timeline In Months In Weeks ASAP" at bounding box center [539, 542] width 456 height 39
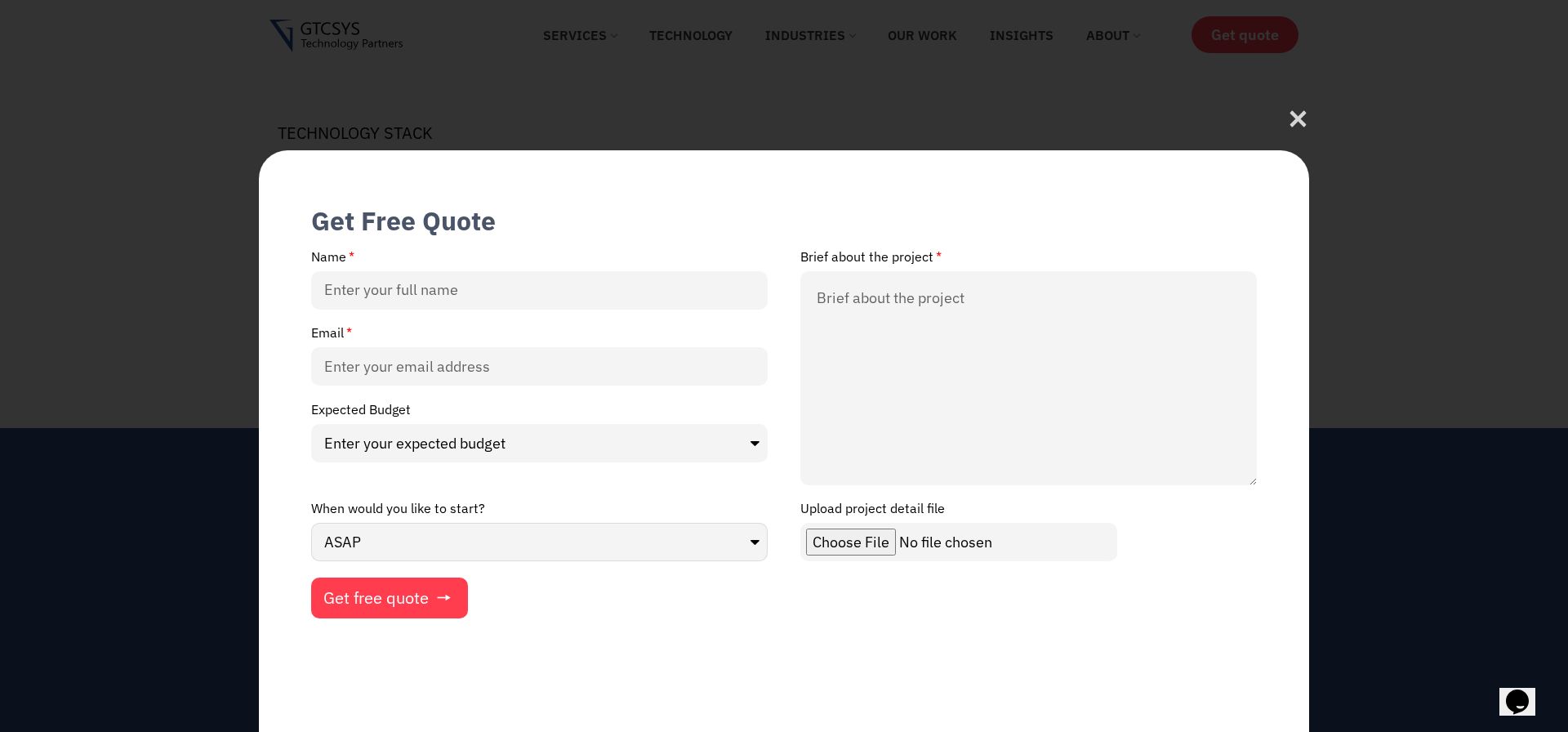
click at [311, 523] on select "Enter your expected timeline In Months In Weeks ASAP" at bounding box center [539, 542] width 456 height 39
select select "Enter your expected timeline"
click at [311, 523] on select "Enter your expected timeline In Months In Weeks ASAP" at bounding box center [539, 542] width 456 height 39
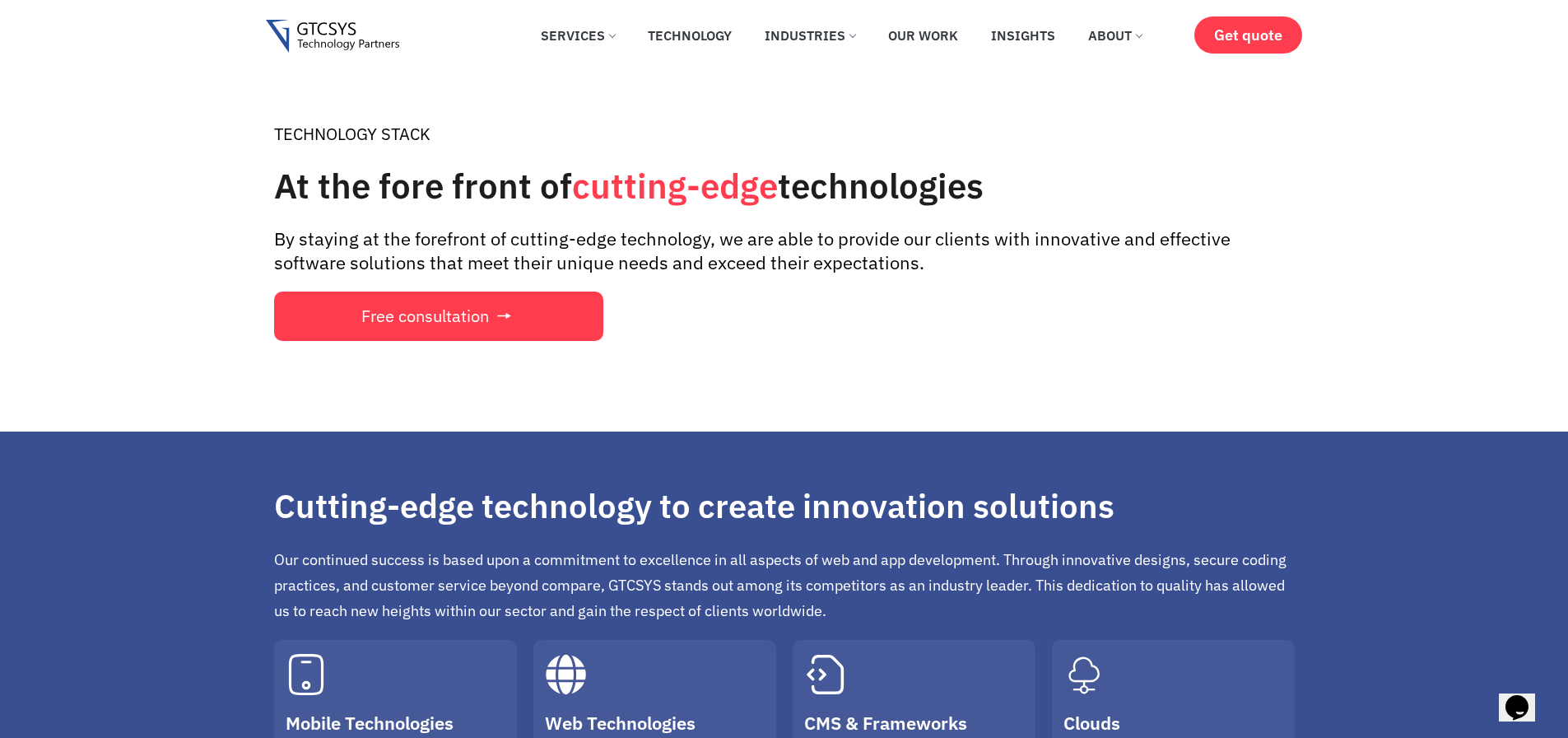
click at [1236, 4] on div "✕ Services Application Services Web Application Mobile Application AI (Artifici…" at bounding box center [784, 37] width 1037 height 74
click at [1243, 24] on link "Get quote" at bounding box center [1249, 35] width 108 height 37
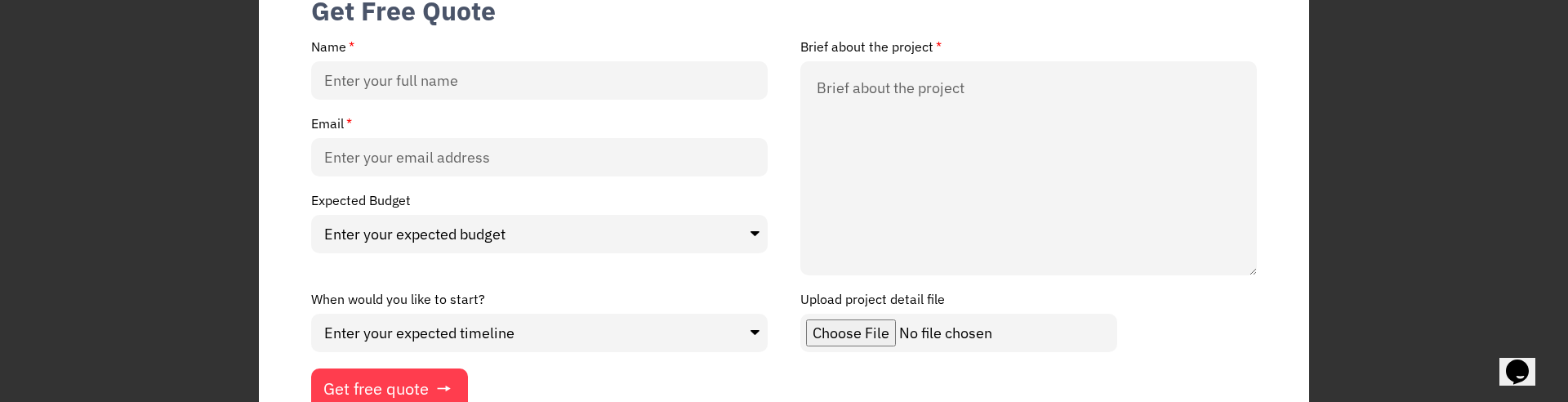
scroll to position [196, 0]
